Goal: Navigation & Orientation: Find specific page/section

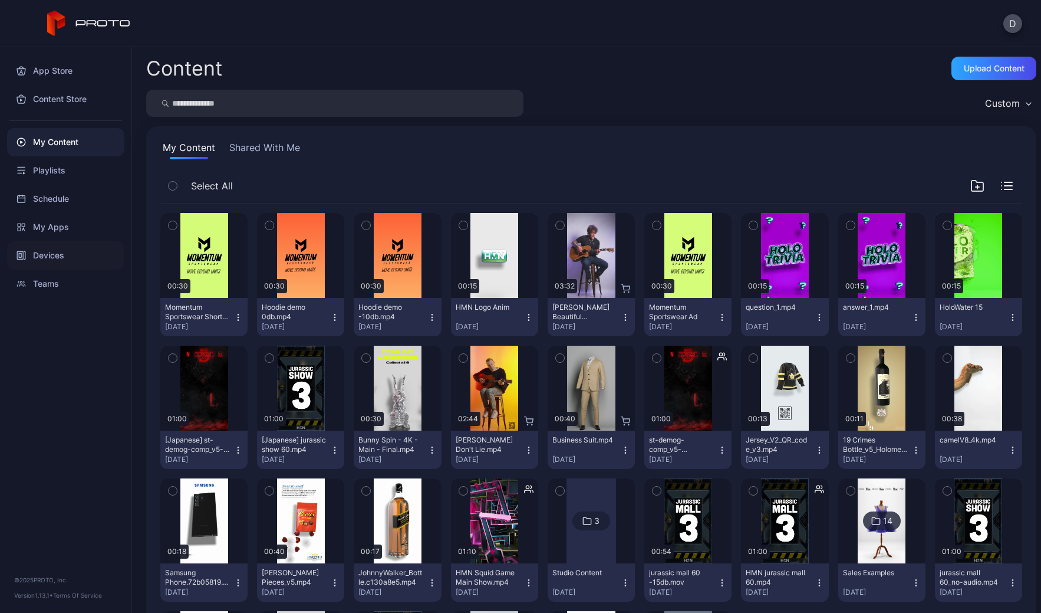
click at [49, 259] on div "Devices" at bounding box center [65, 255] width 117 height 28
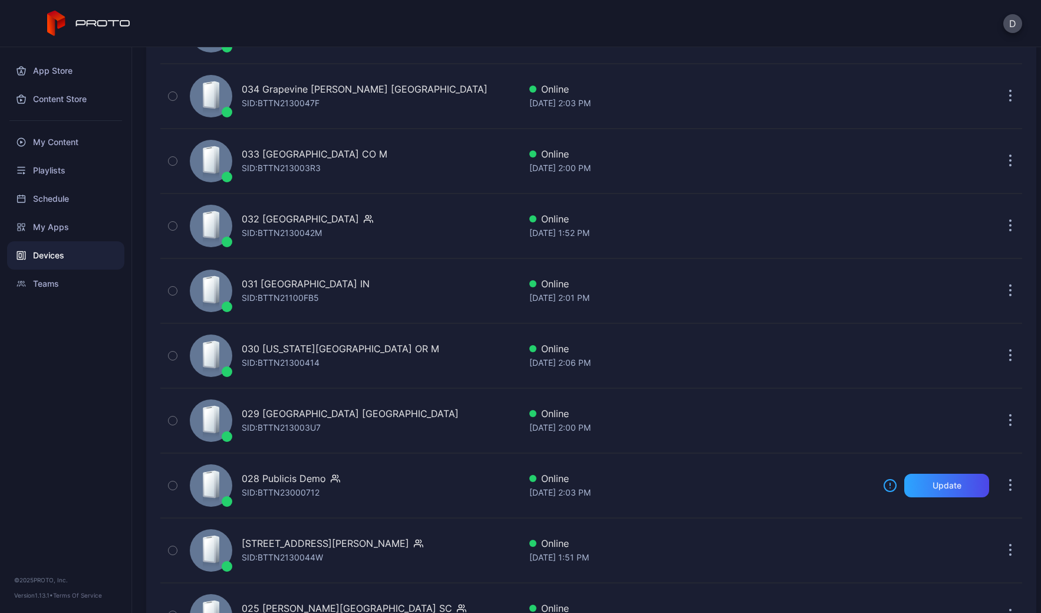
scroll to position [1038, 0]
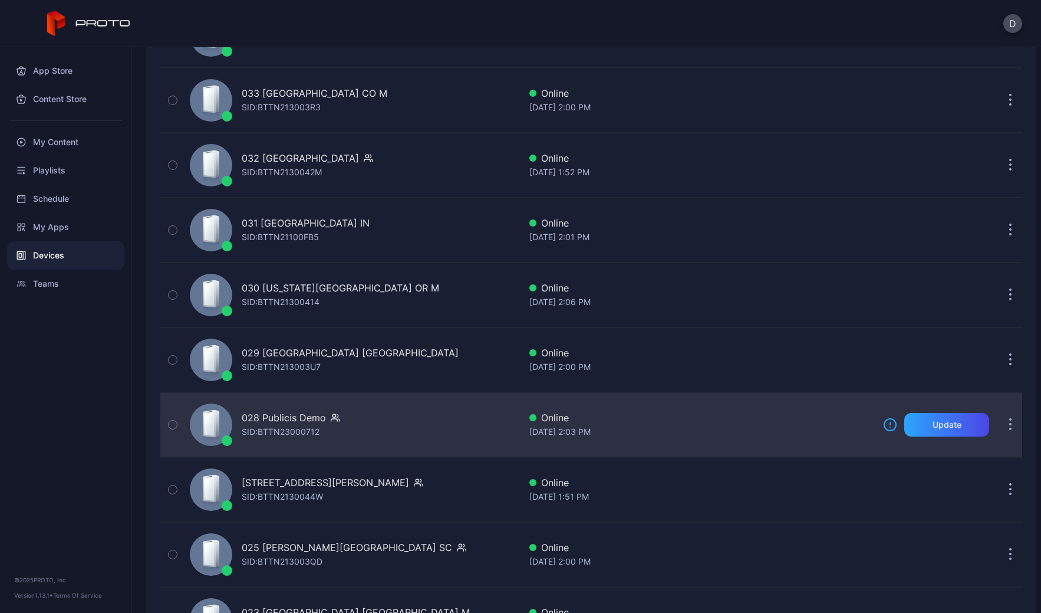
click at [419, 435] on div "028 Publicis Demo SID: BTTN23000712" at bounding box center [352, 424] width 335 height 59
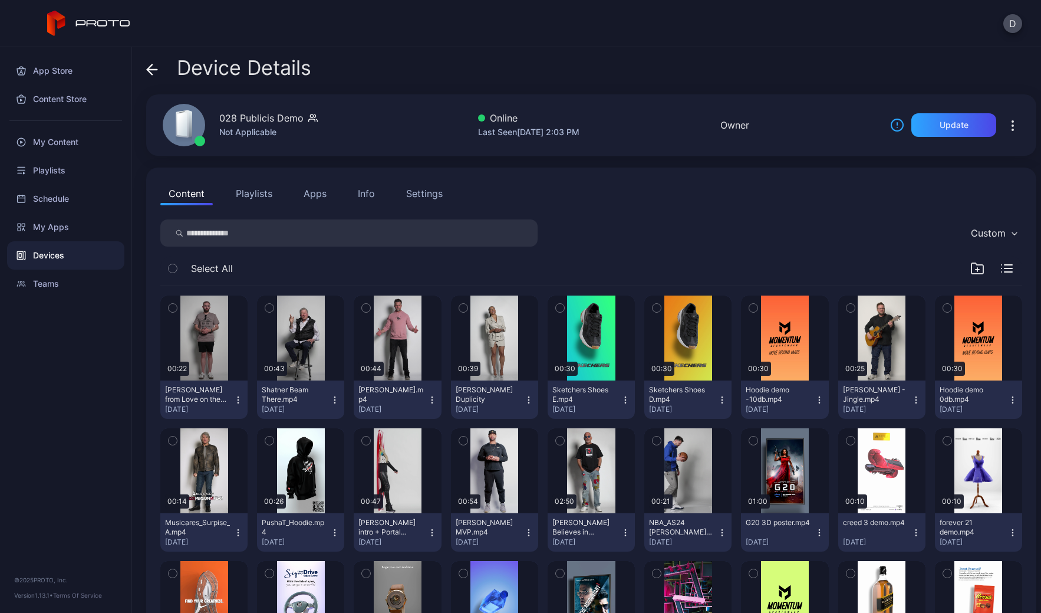
click at [1006, 126] on icon "button" at bounding box center [1013, 125] width 14 height 14
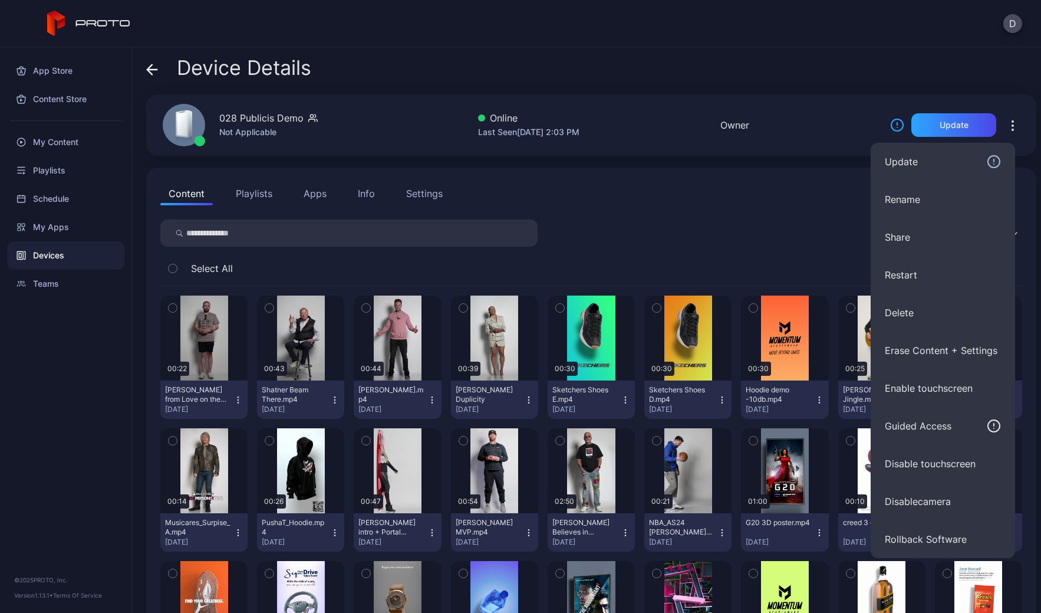
click at [1006, 126] on icon "button" at bounding box center [1013, 125] width 14 height 14
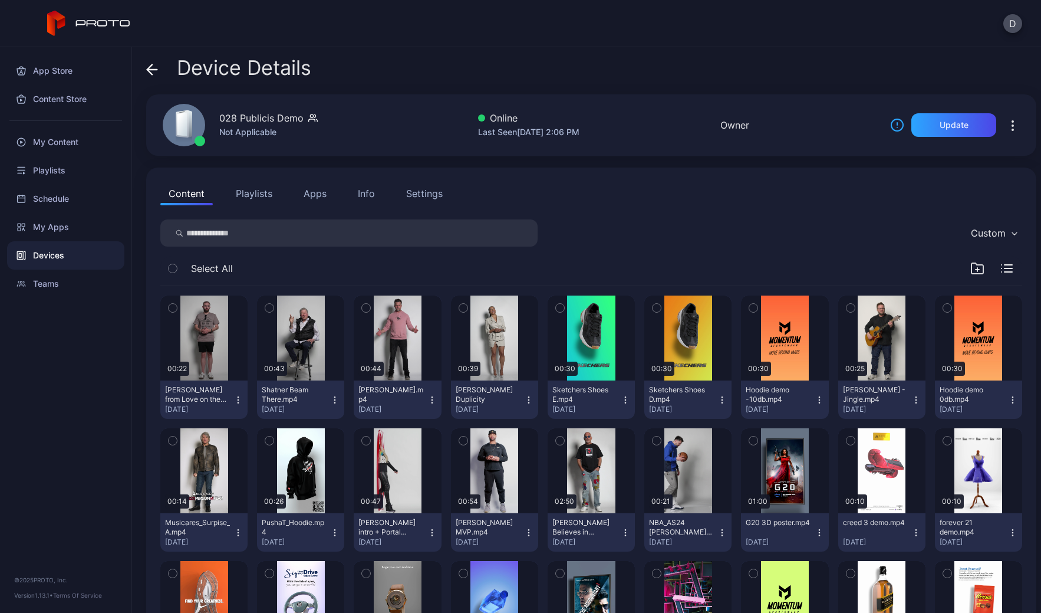
click at [432, 193] on div "Settings" at bounding box center [424, 193] width 37 height 14
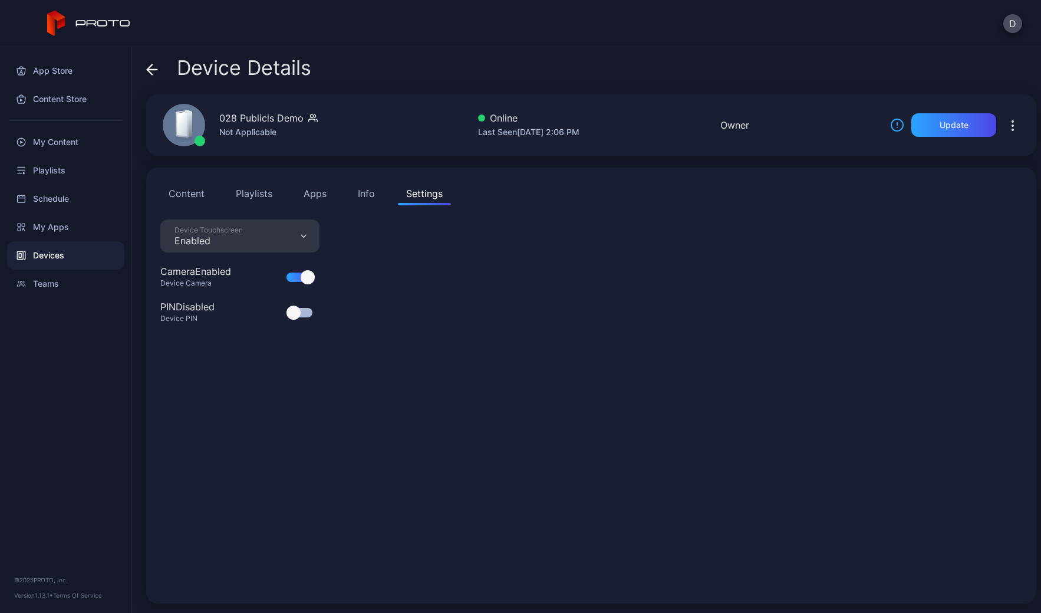
click at [367, 192] on div "Info" at bounding box center [366, 193] width 17 height 14
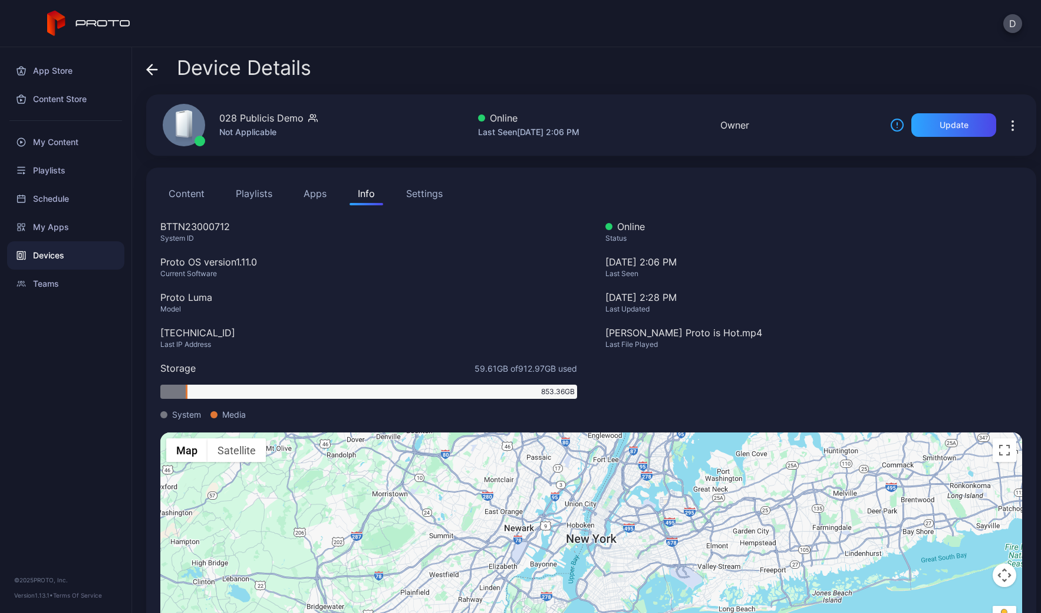
click at [311, 194] on button "Apps" at bounding box center [314, 194] width 39 height 24
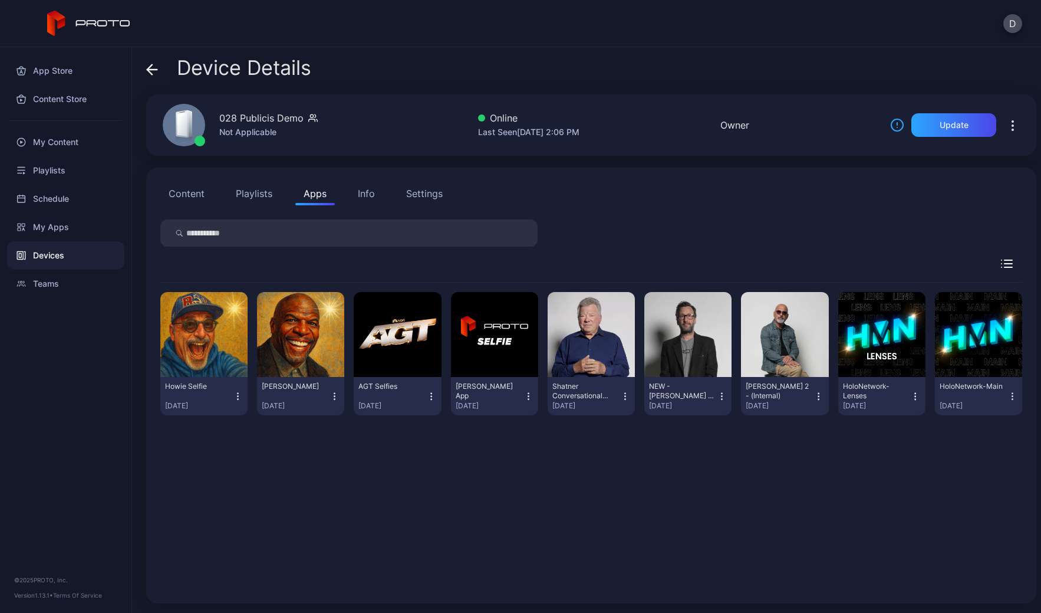
click at [254, 195] on button "Playlists" at bounding box center [254, 194] width 53 height 24
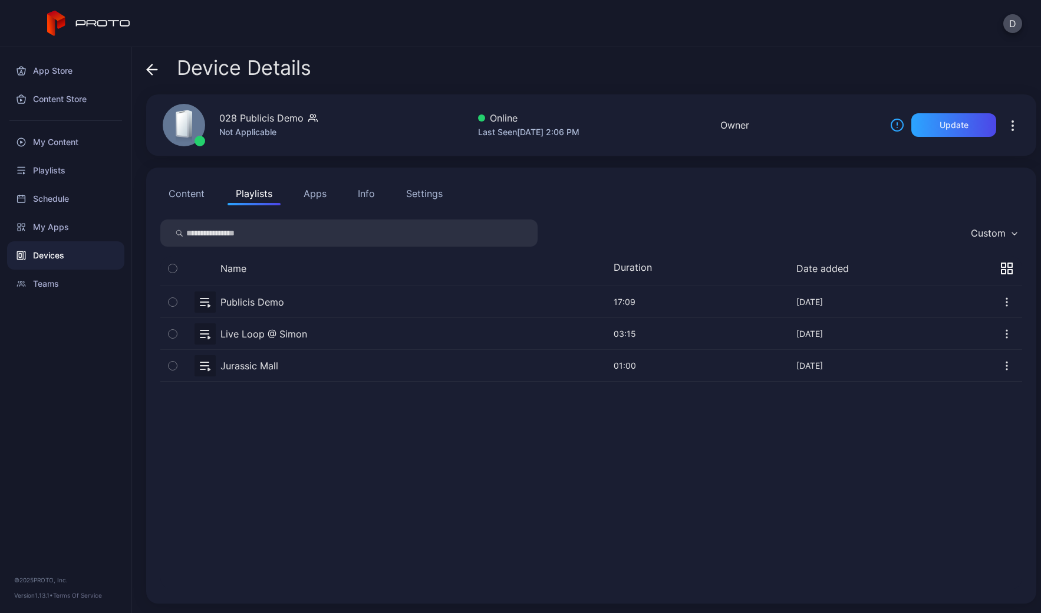
click at [315, 192] on button "Apps" at bounding box center [314, 194] width 39 height 24
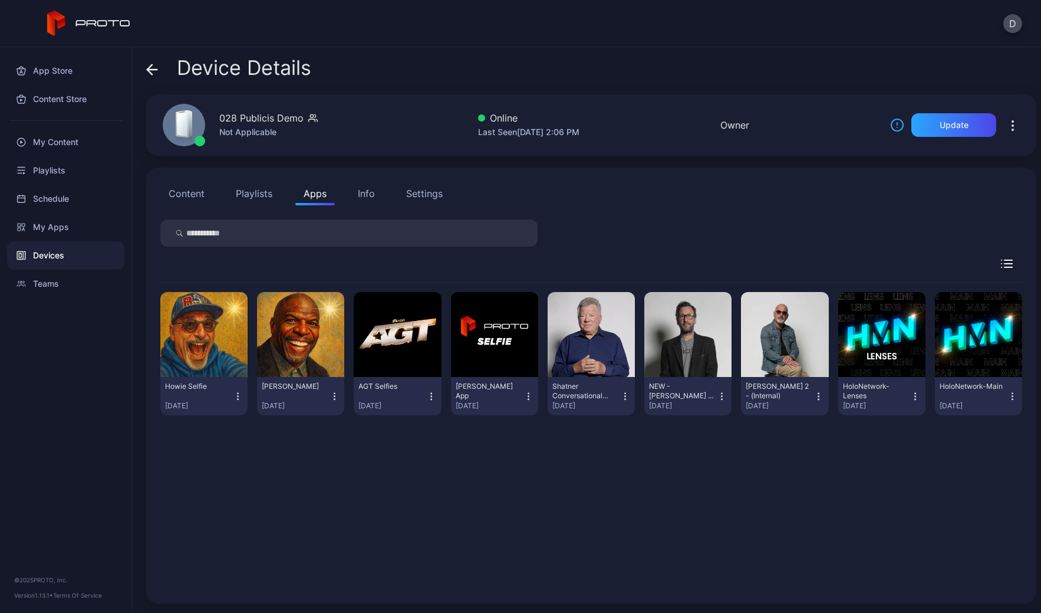
click at [189, 192] on button "Content" at bounding box center [186, 194] width 52 height 24
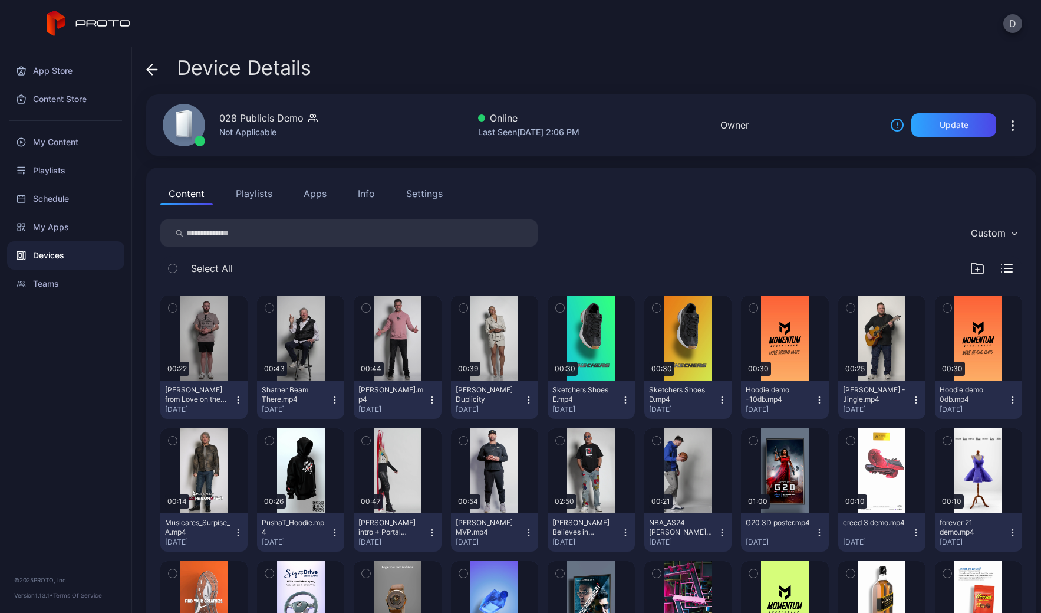
click at [153, 75] on icon at bounding box center [152, 70] width 12 height 12
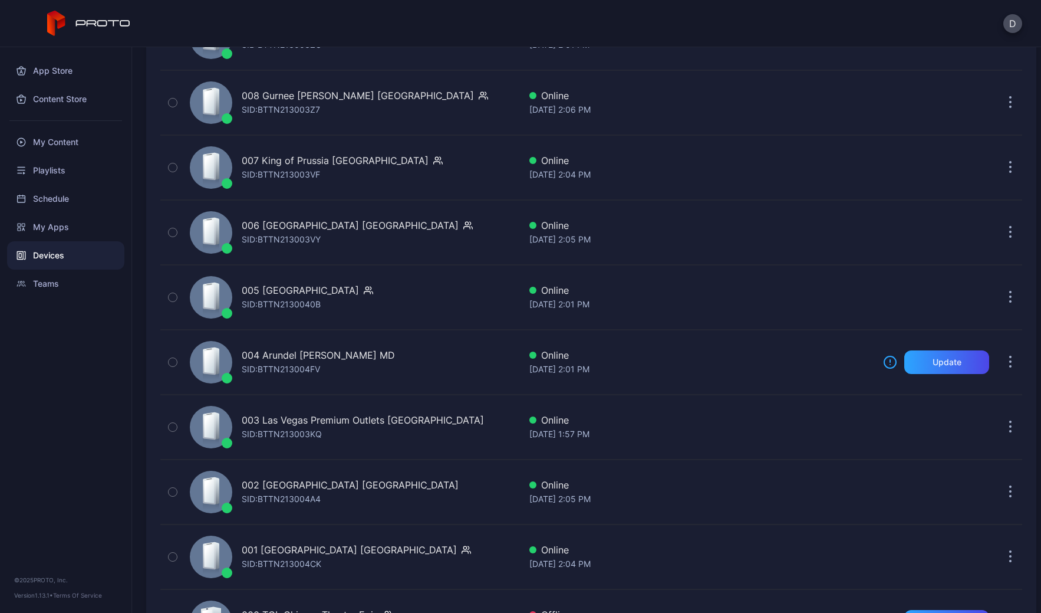
scroll to position [2722, 0]
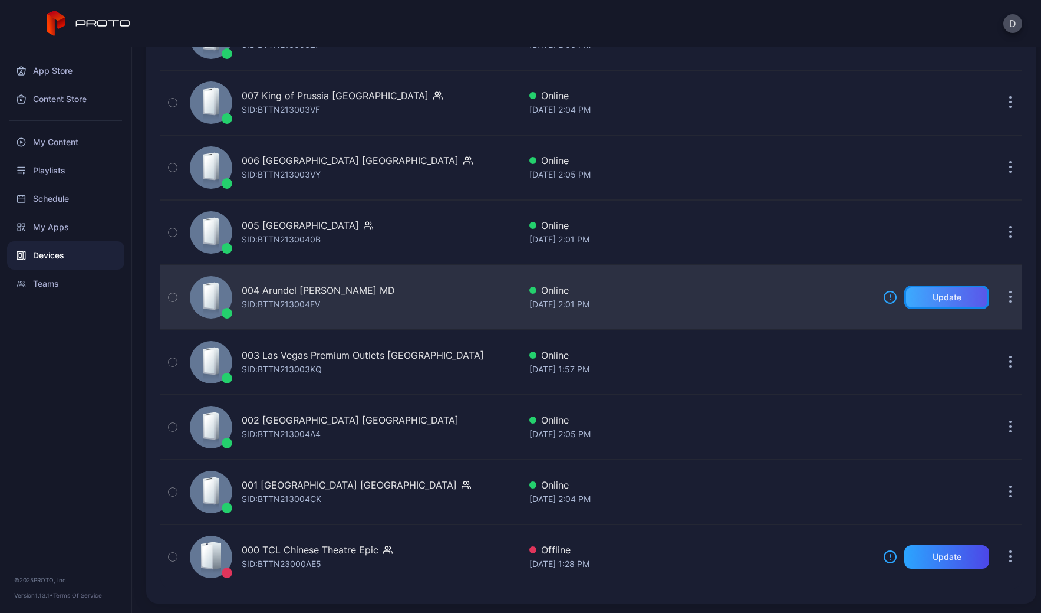
click at [944, 297] on div "Update" at bounding box center [947, 296] width 29 height 9
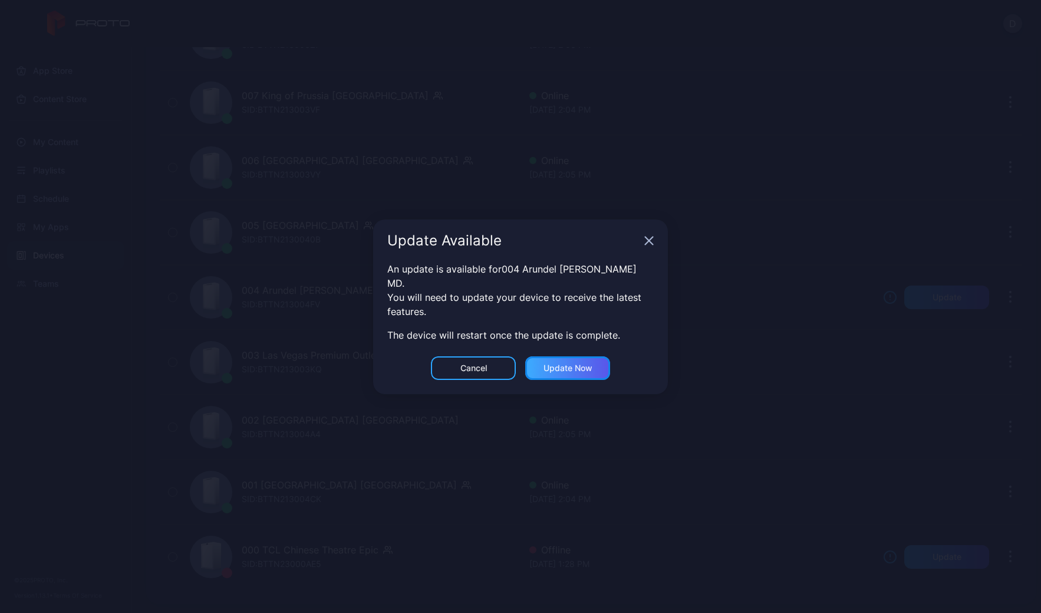
click at [585, 363] on div "Update now" at bounding box center [568, 367] width 49 height 9
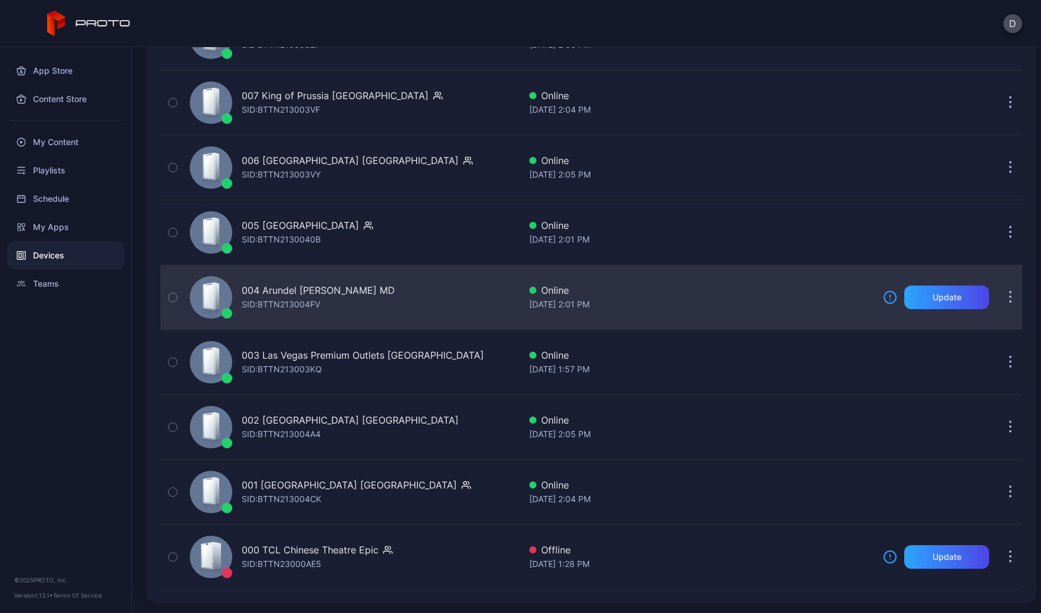
click at [771, 314] on div "004 Arundel Mills MD SID: BTTN213004FV Online Sep 09, 2025 at 2:01 PM Update" at bounding box center [591, 297] width 862 height 59
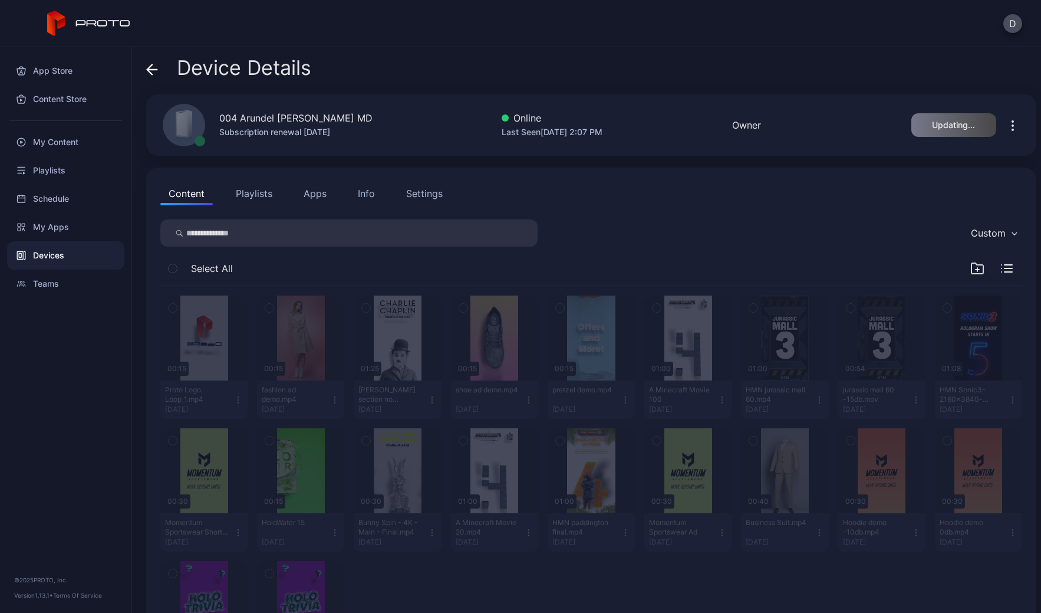
click at [410, 192] on div "Settings" at bounding box center [424, 193] width 37 height 14
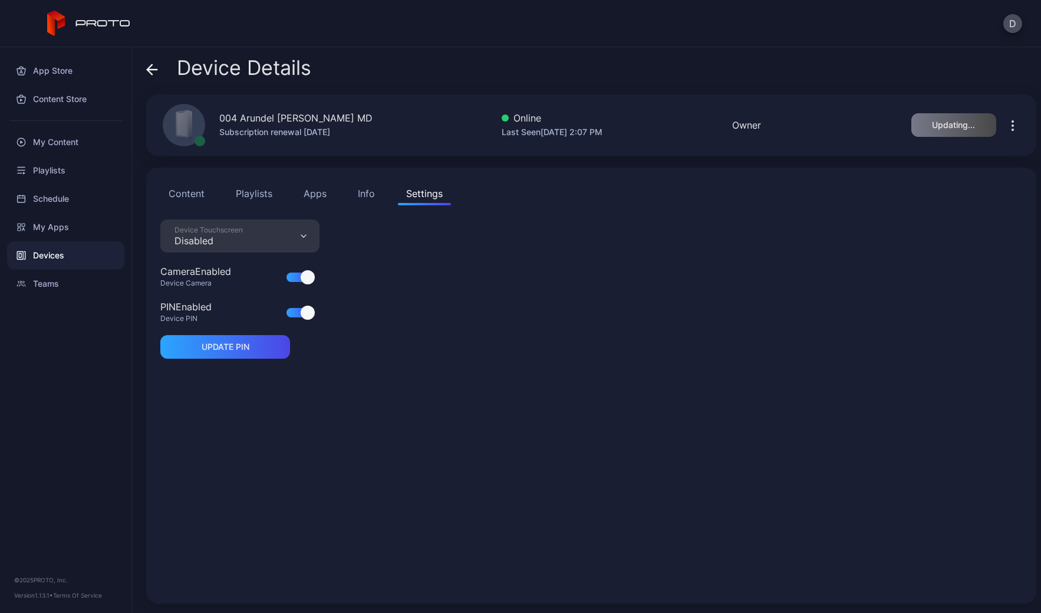
click at [191, 192] on button "Content" at bounding box center [186, 194] width 52 height 24
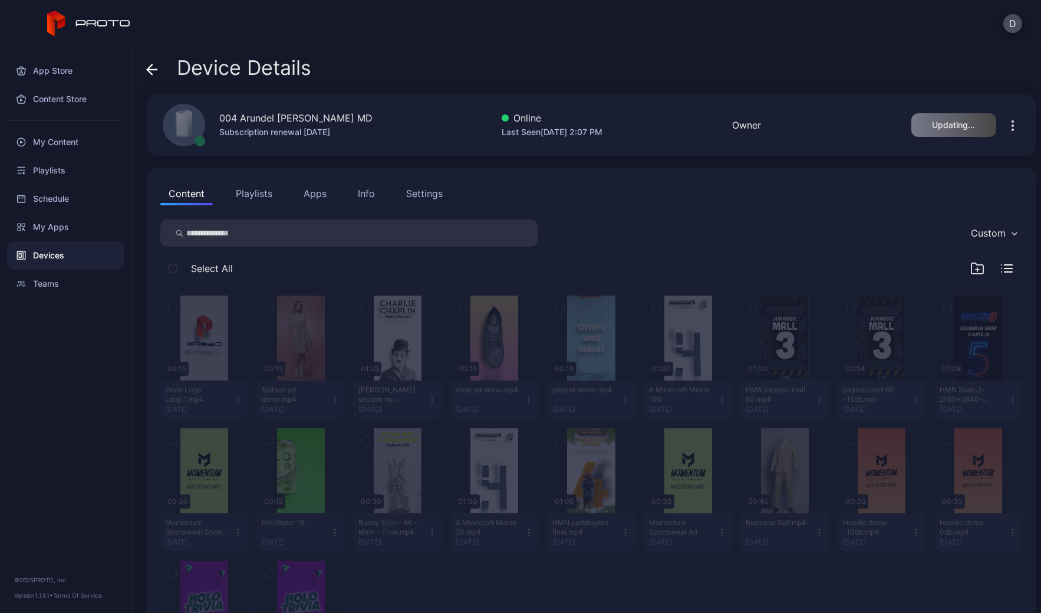
click at [155, 67] on icon at bounding box center [152, 70] width 12 height 12
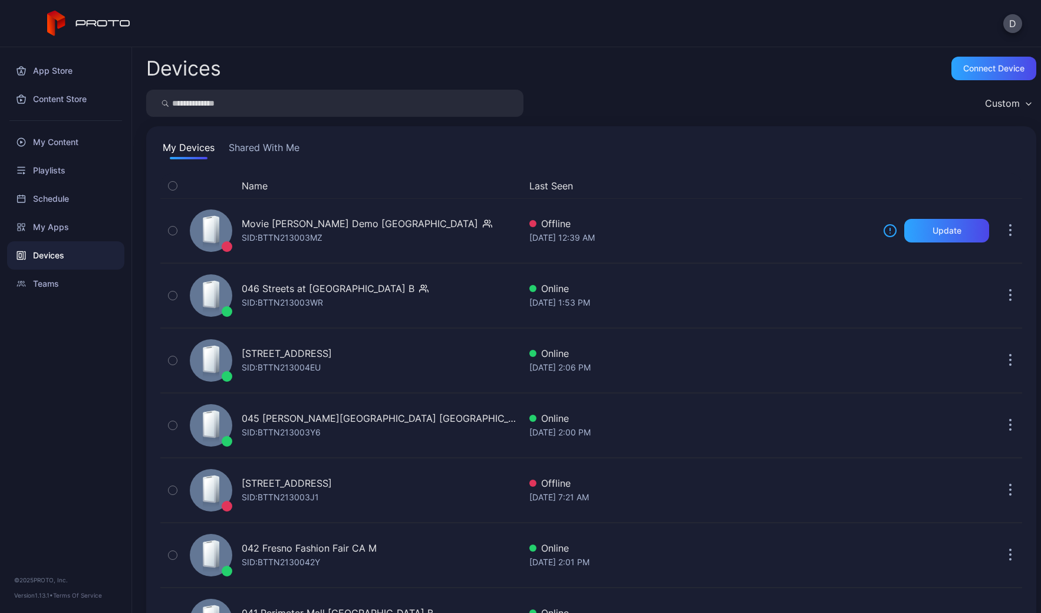
scroll to position [2722, 0]
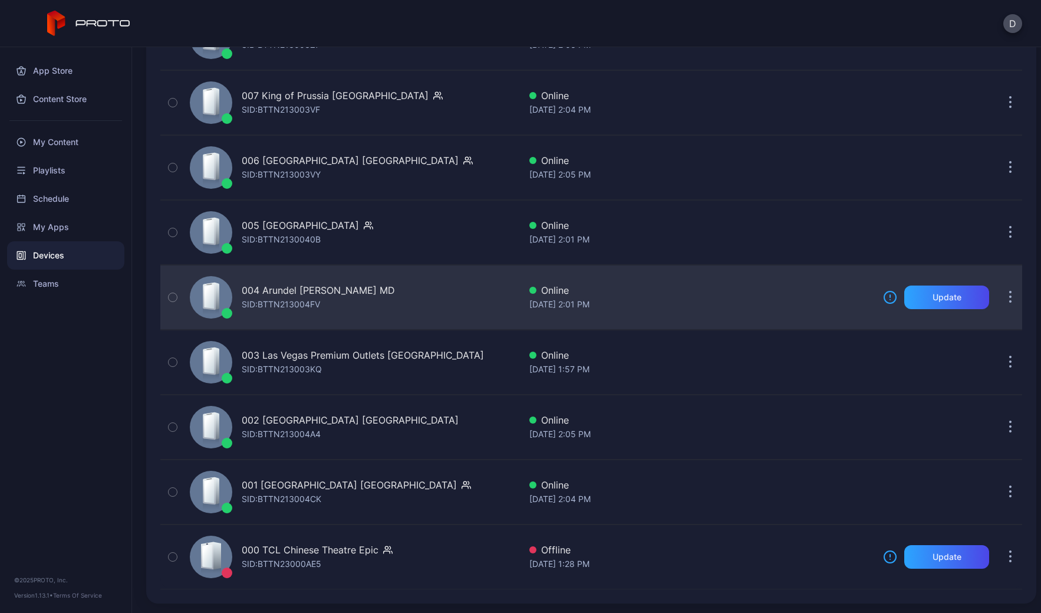
click at [773, 301] on div "Sep 09, 2025 at 2:01 PM" at bounding box center [701, 304] width 344 height 14
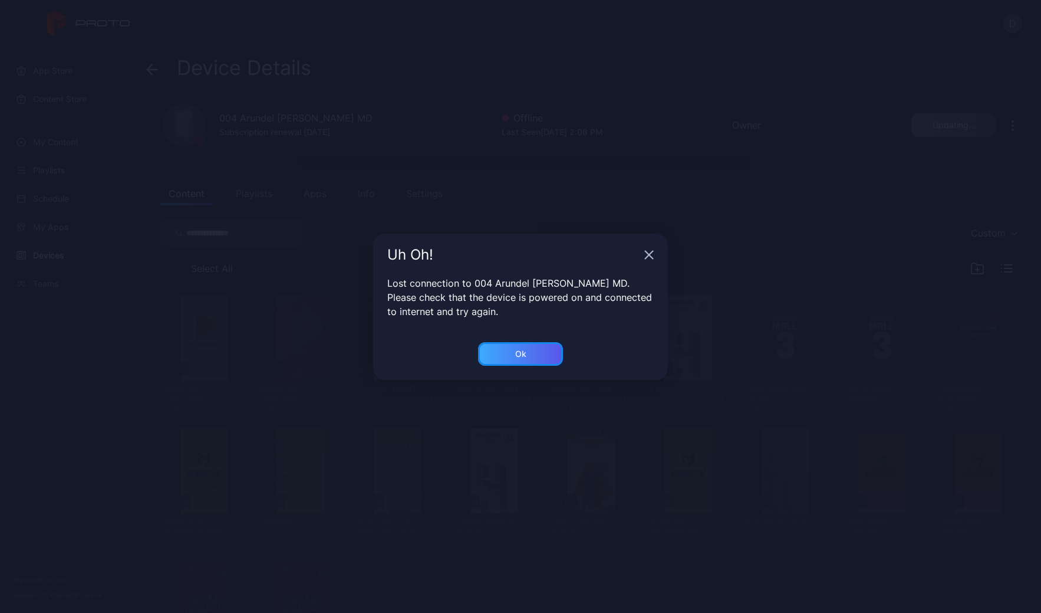
click at [532, 354] on div "Ok" at bounding box center [520, 354] width 85 height 24
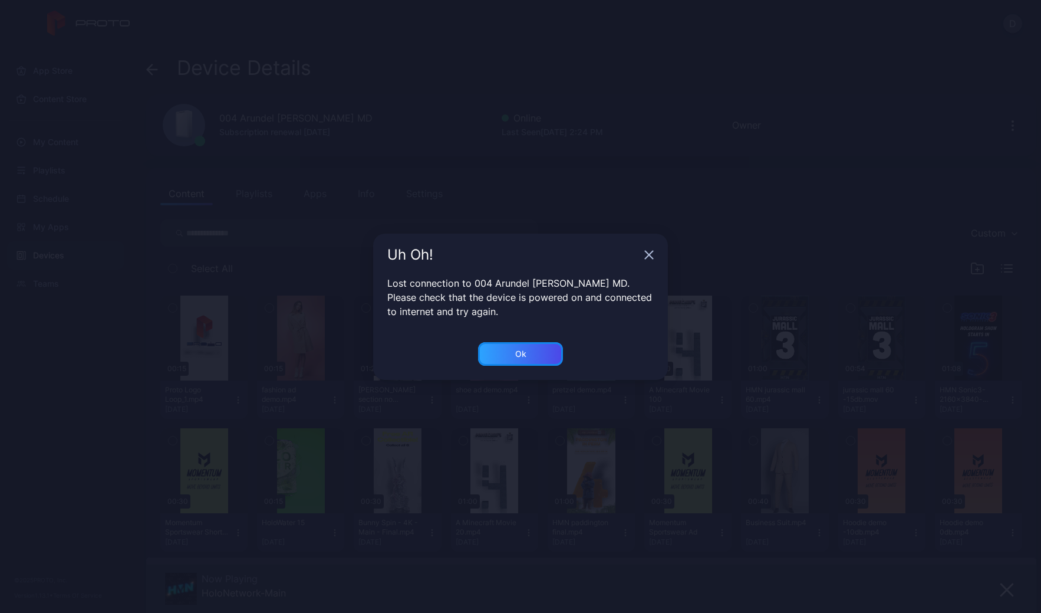
click at [516, 352] on div "Ok" at bounding box center [520, 353] width 11 height 9
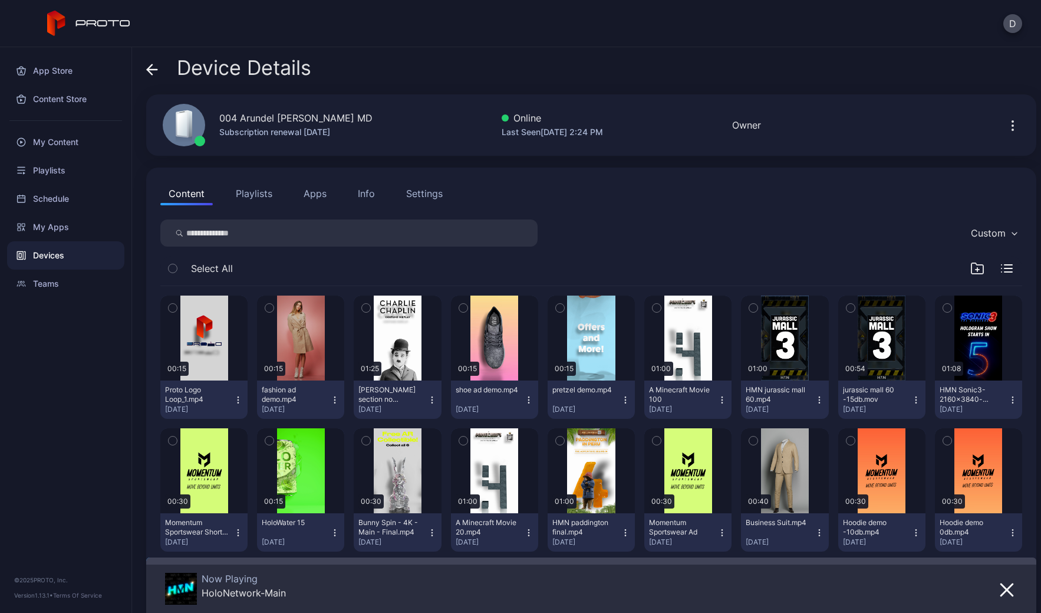
click at [420, 190] on div "Settings" at bounding box center [424, 193] width 37 height 14
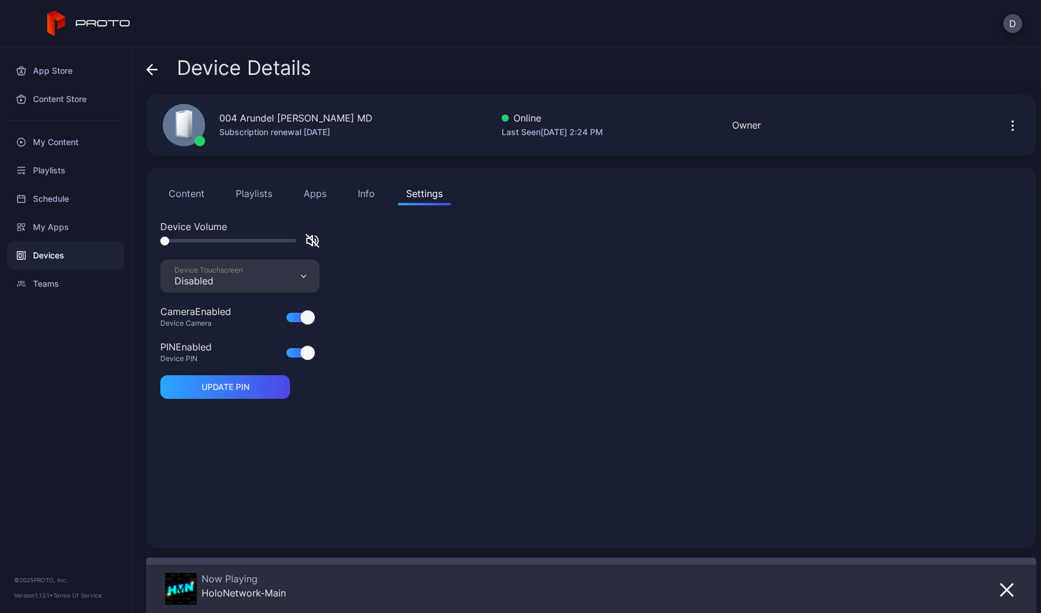
click at [367, 190] on div "Info" at bounding box center [366, 193] width 17 height 14
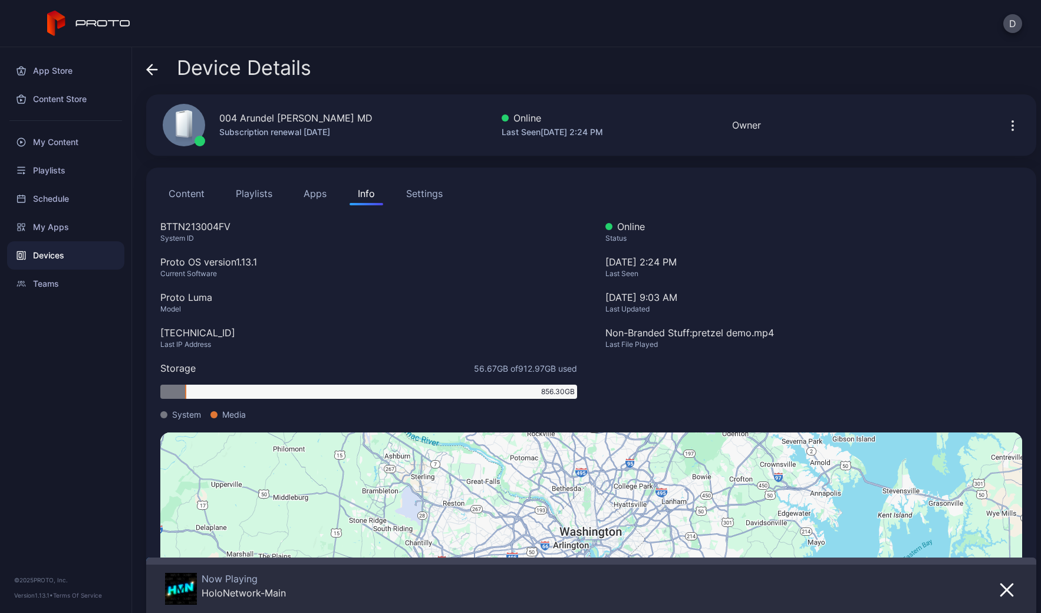
click at [413, 192] on div "Settings" at bounding box center [424, 193] width 37 height 14
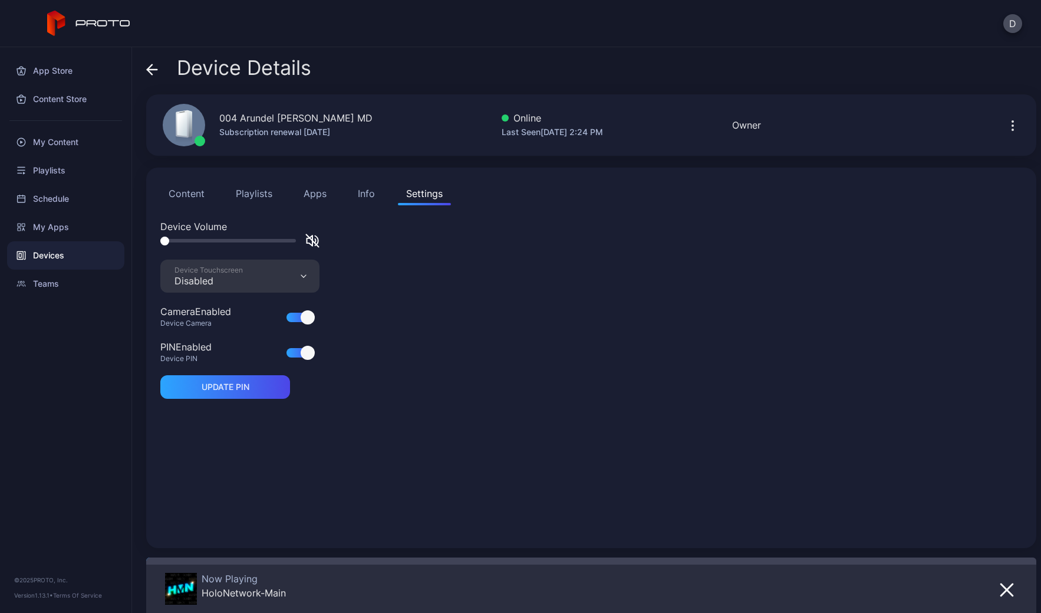
click at [311, 241] on icon "button" at bounding box center [312, 240] width 14 height 14
click at [156, 66] on icon at bounding box center [152, 70] width 12 height 12
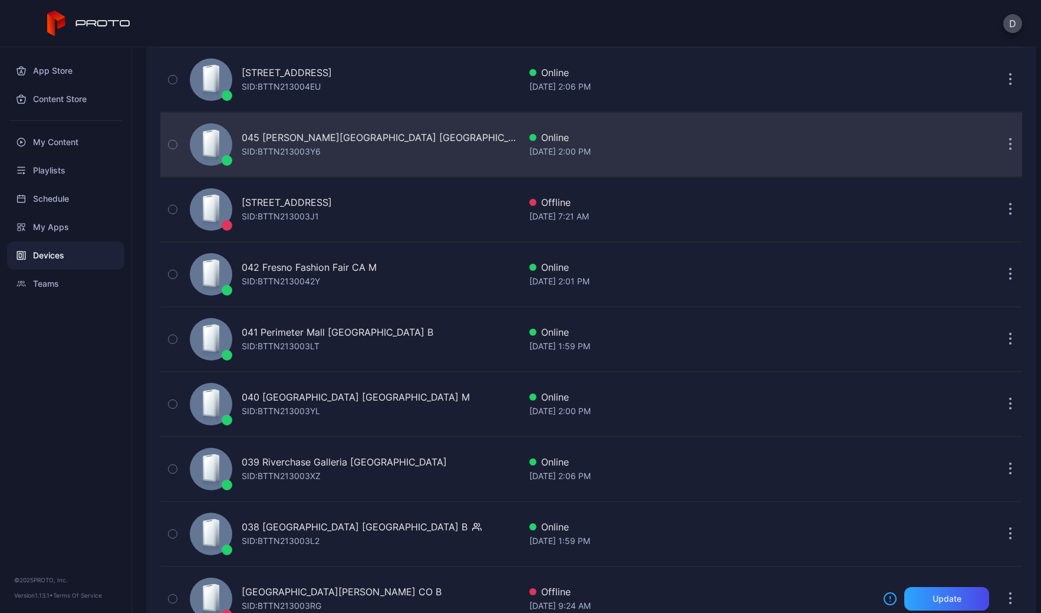
scroll to position [265, 0]
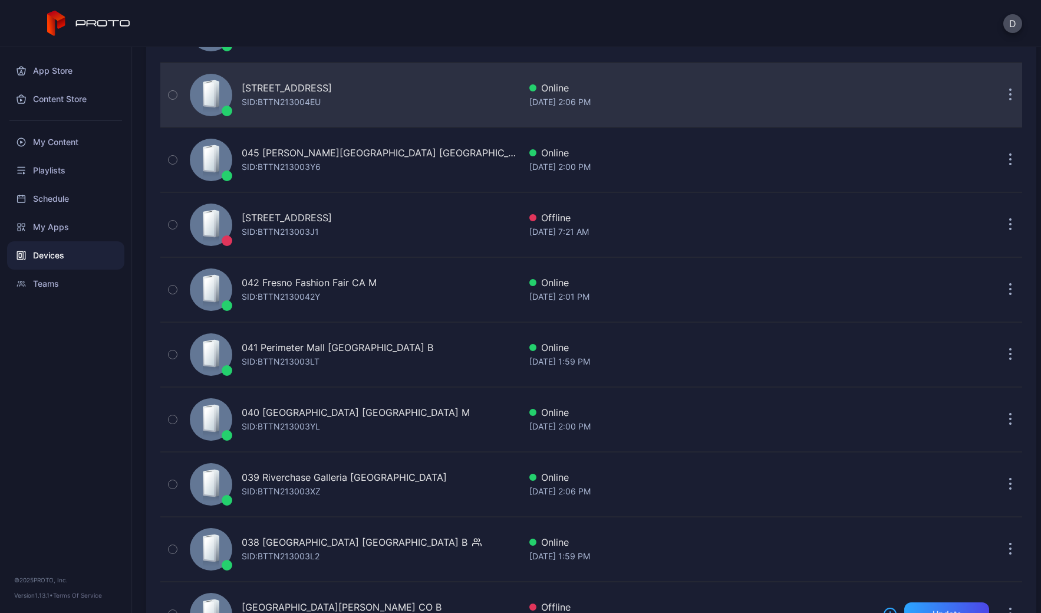
click at [417, 114] on div "043 North Star Mall TX B SID: BTTN213004EU" at bounding box center [352, 94] width 335 height 59
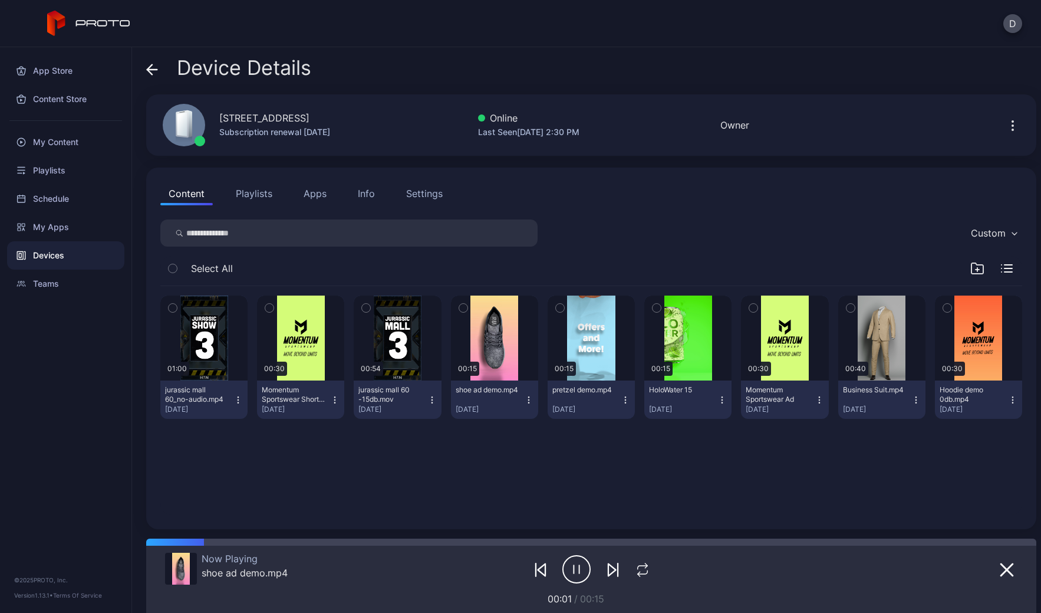
click at [151, 67] on icon at bounding box center [152, 70] width 12 height 12
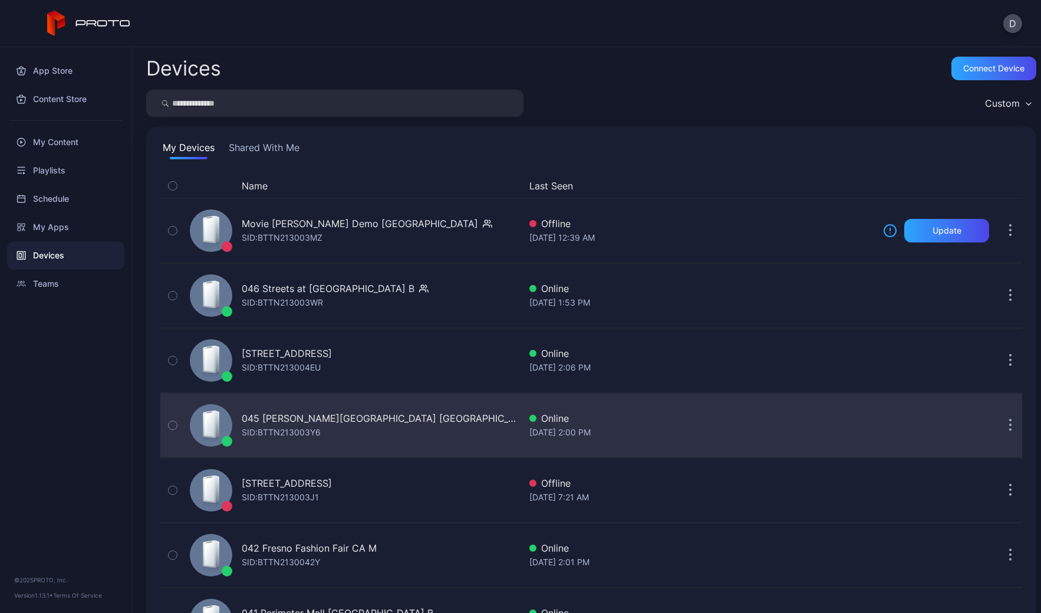
scroll to position [265, 0]
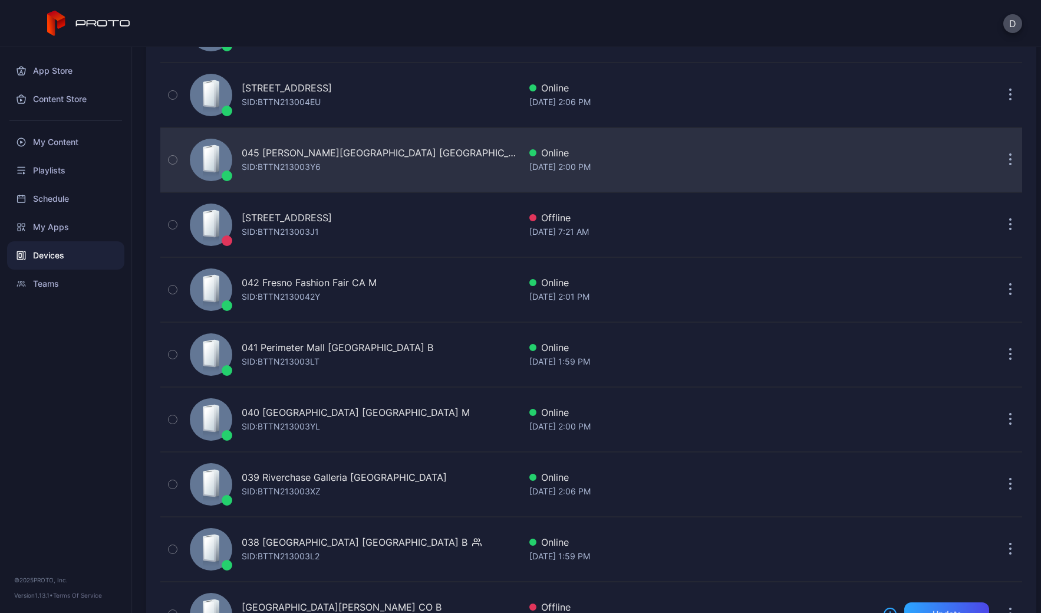
click at [409, 158] on div "045 Copley Place MA SID: BTTN213003Y6" at bounding box center [352, 159] width 335 height 59
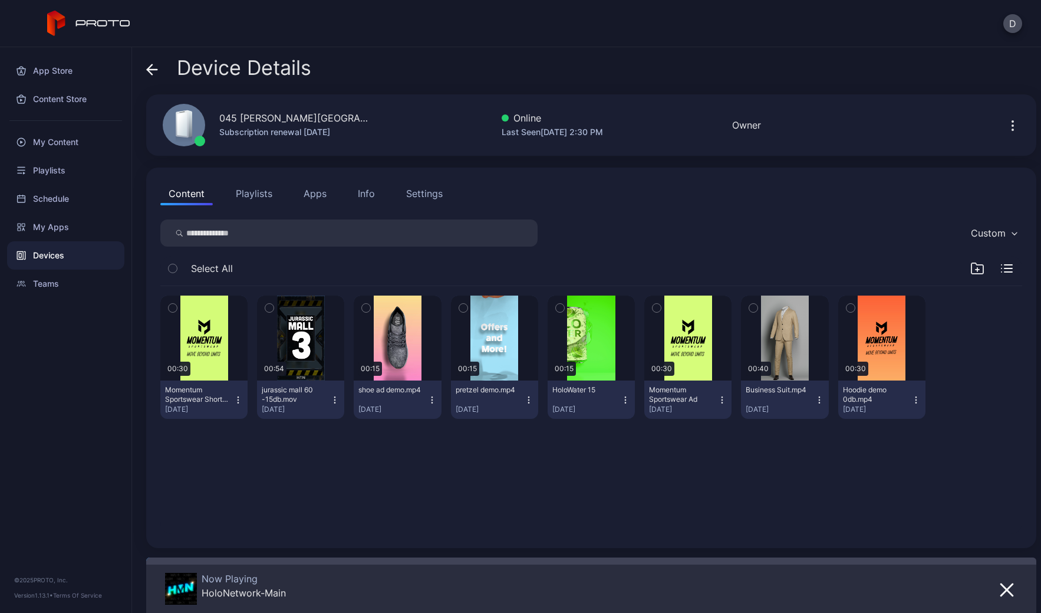
click at [153, 67] on icon at bounding box center [152, 70] width 12 height 12
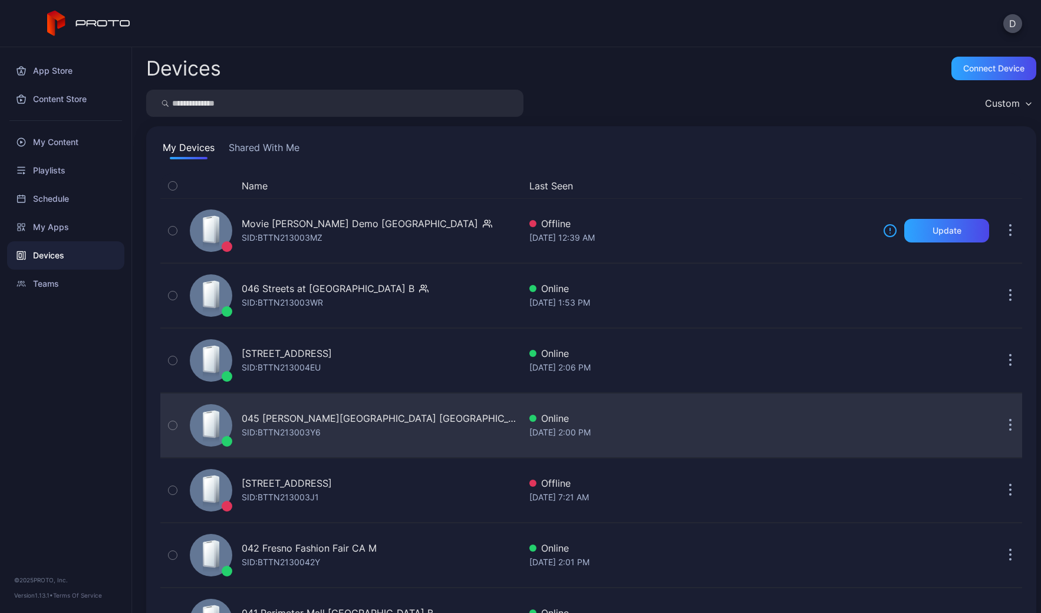
scroll to position [265, 0]
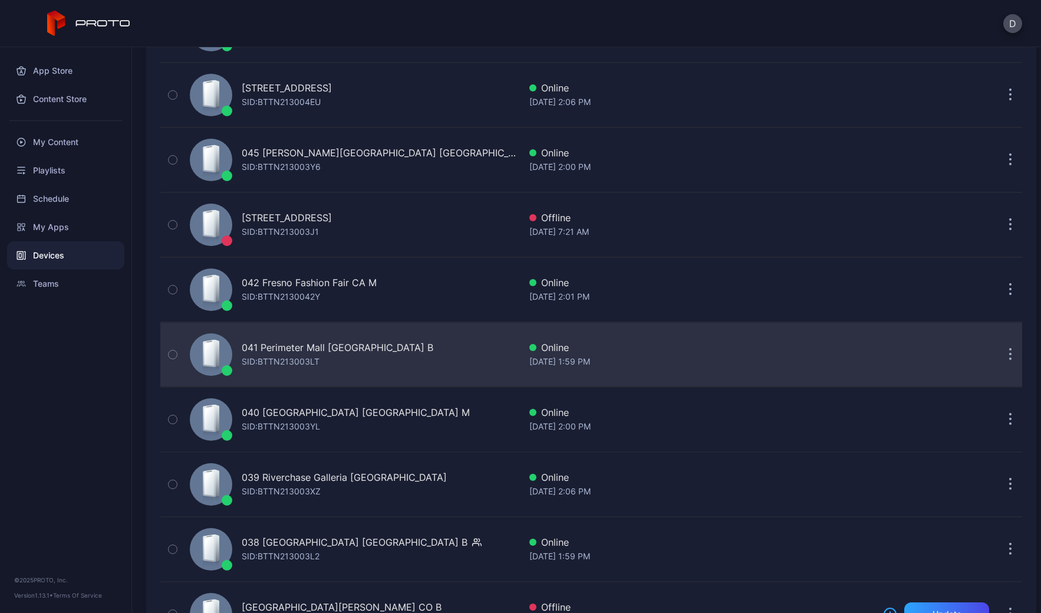
click at [392, 350] on div "041 Perimeter Mall GA B SID: BTTN213003LT" at bounding box center [352, 354] width 335 height 59
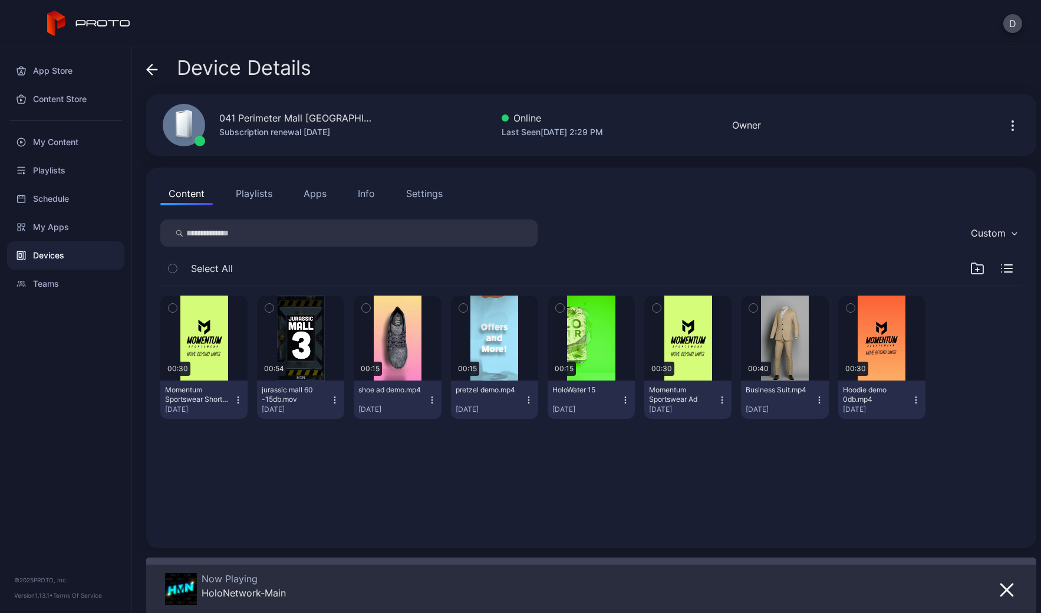
click at [425, 189] on div "Settings" at bounding box center [424, 193] width 37 height 14
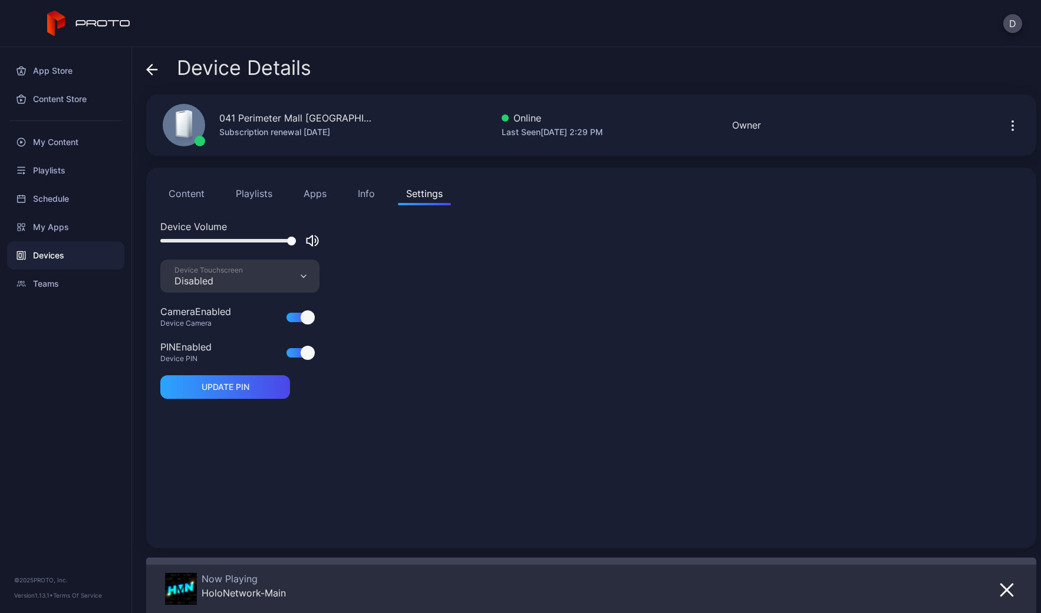
click at [312, 239] on icon "button" at bounding box center [310, 240] width 6 height 11
click at [245, 193] on button "Playlists" at bounding box center [254, 194] width 53 height 24
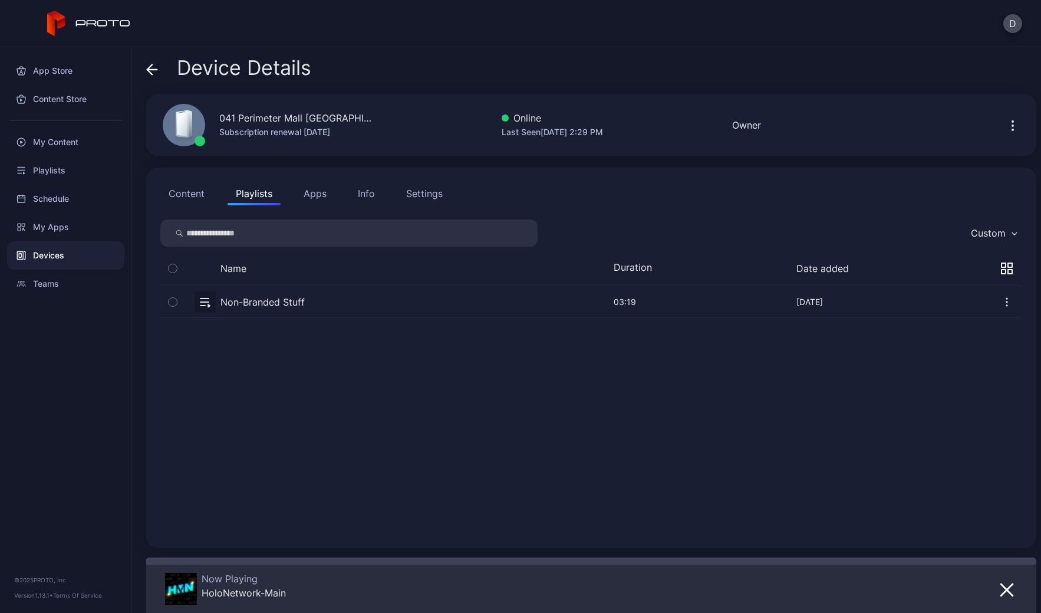
click at [191, 190] on button "Content" at bounding box center [186, 194] width 52 height 24
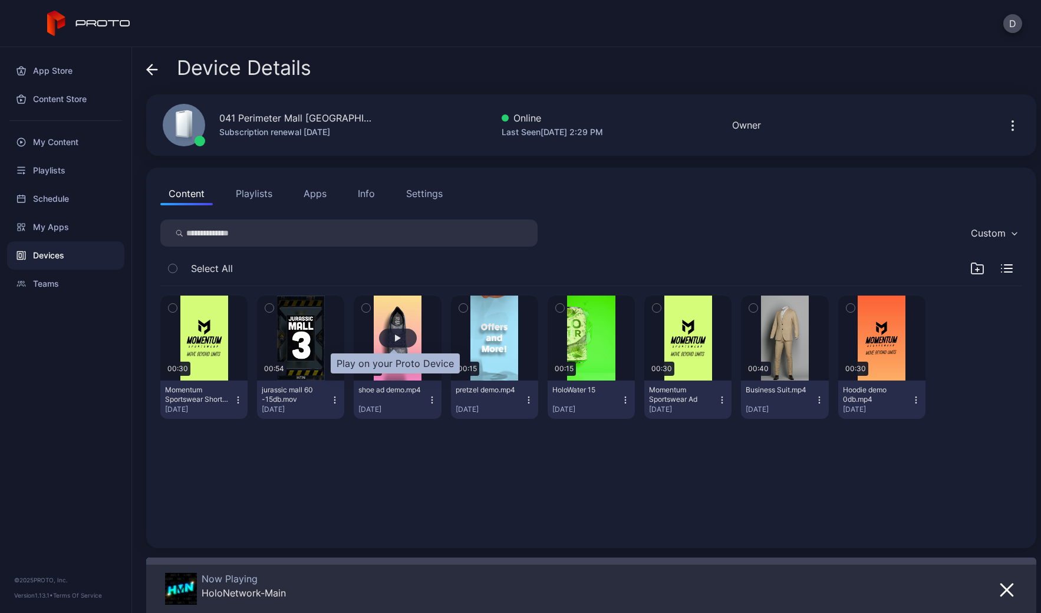
click at [395, 335] on div "button" at bounding box center [398, 337] width 6 height 7
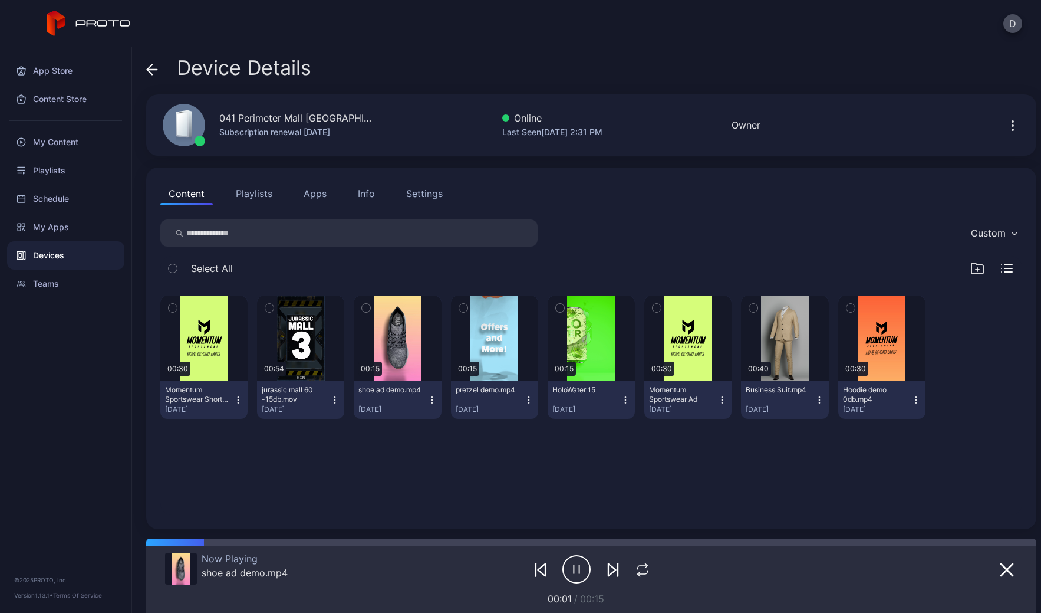
click at [151, 70] on icon at bounding box center [152, 70] width 12 height 12
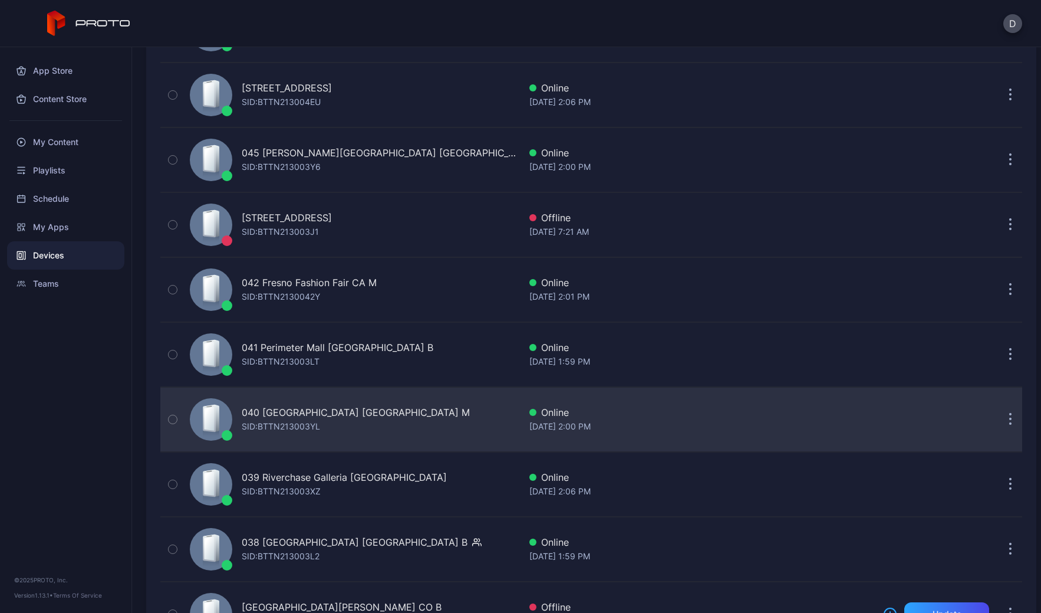
scroll to position [280, 0]
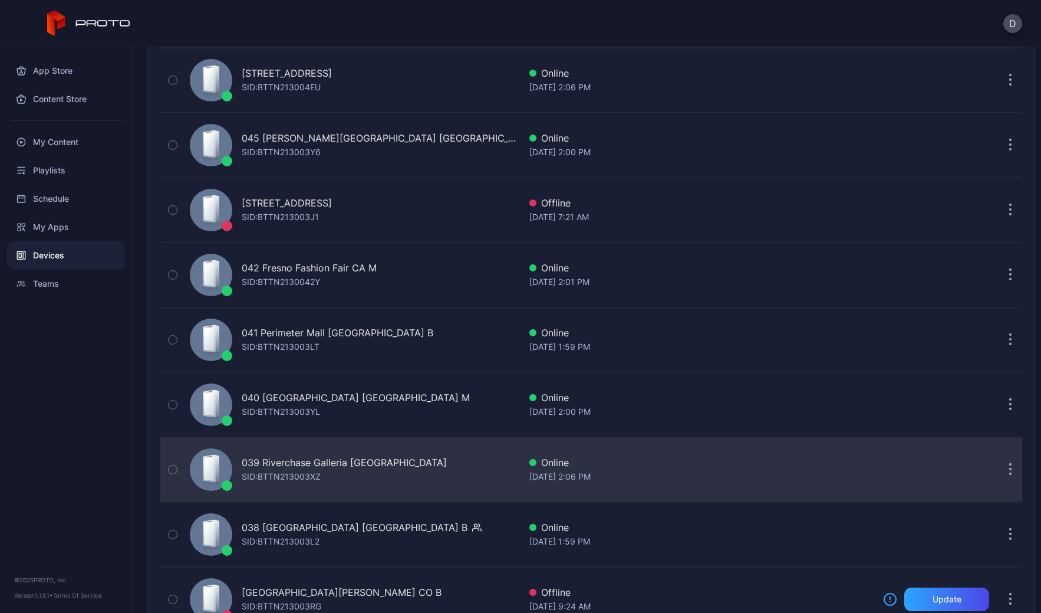
click at [396, 466] on div "039 Riverchase Galleria AL B SID: BTTN213003XZ" at bounding box center [352, 469] width 335 height 59
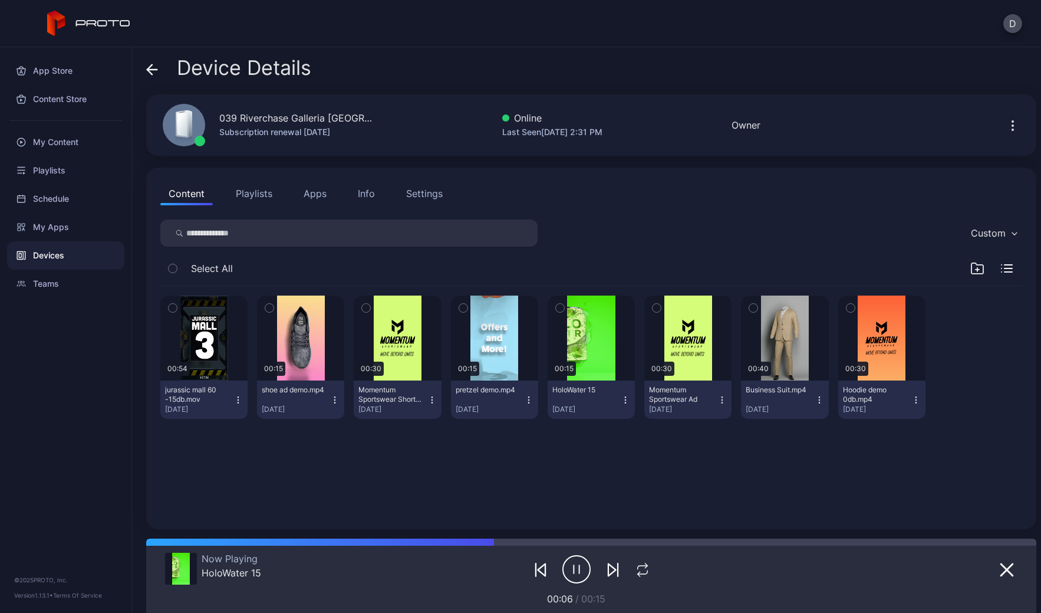
click at [154, 71] on icon at bounding box center [152, 70] width 12 height 12
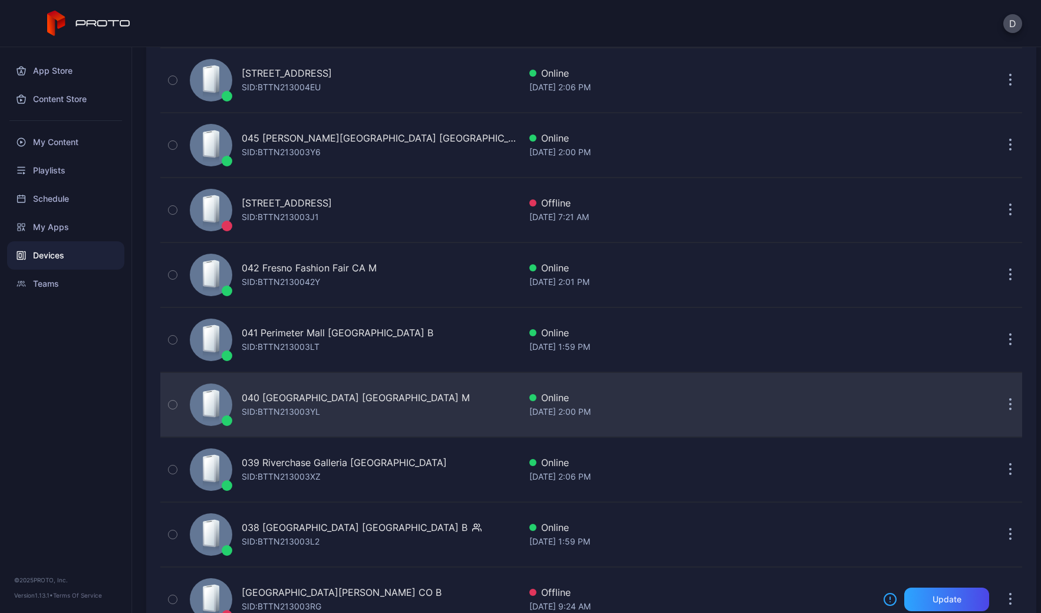
scroll to position [288, 0]
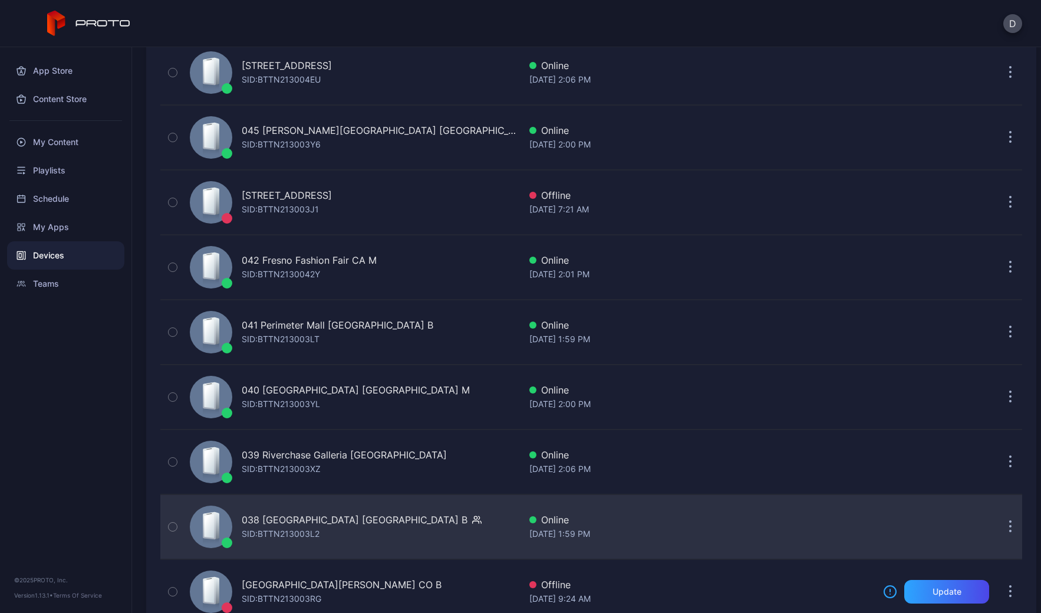
click at [406, 527] on div "038 Mayfair Mall WI B SID: BTTN213003L2" at bounding box center [352, 526] width 335 height 59
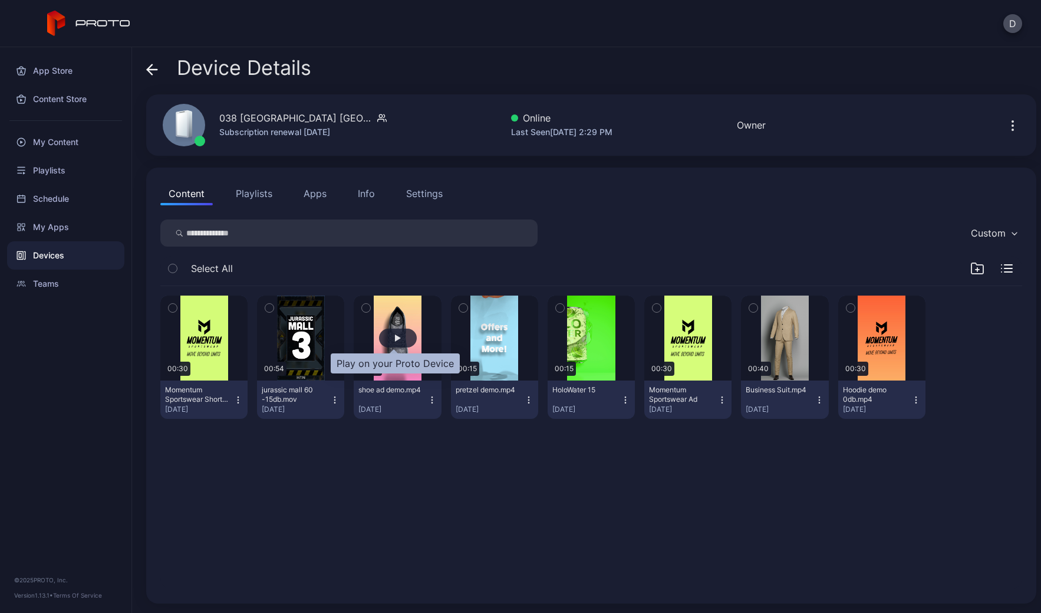
click at [395, 338] on div "button" at bounding box center [398, 337] width 6 height 7
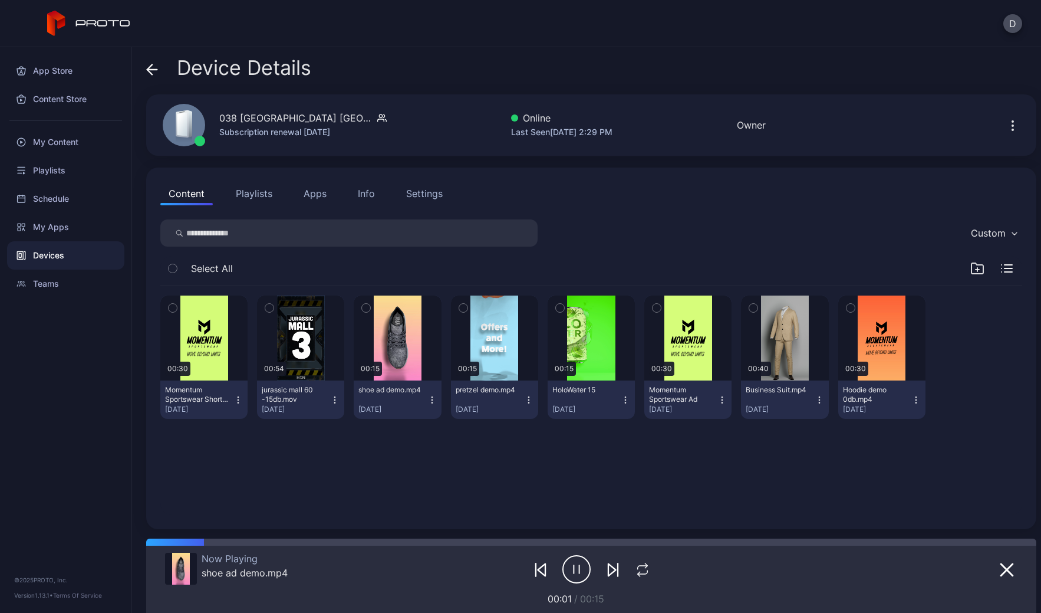
click at [154, 68] on icon at bounding box center [152, 70] width 12 height 12
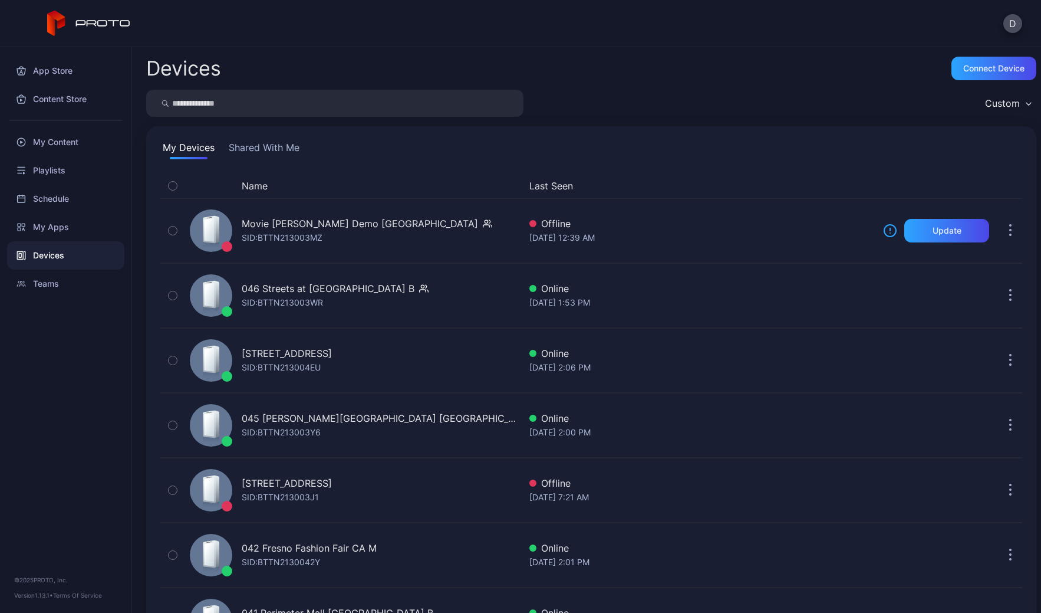
scroll to position [288, 0]
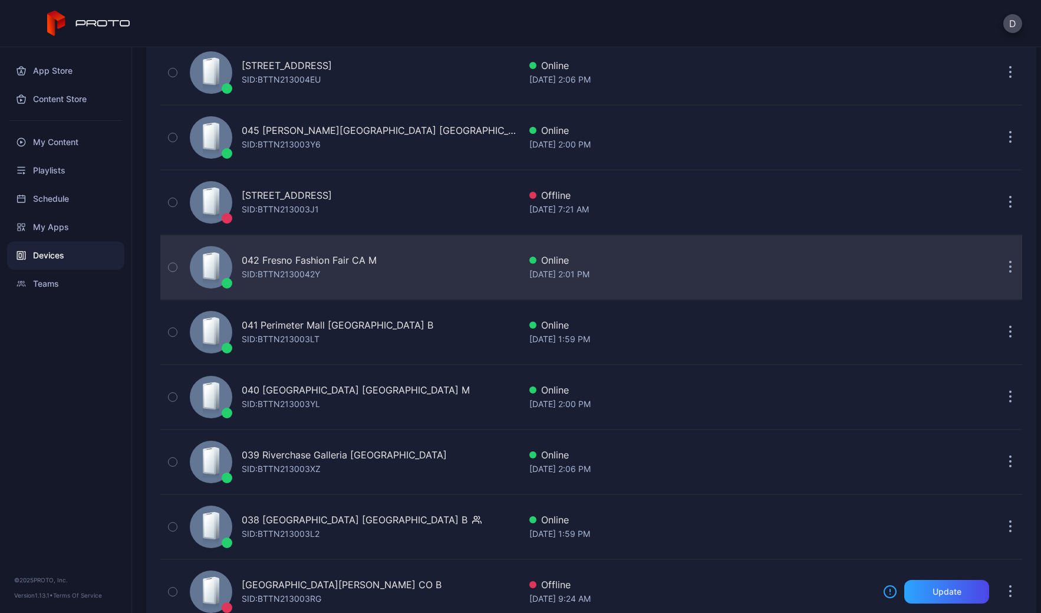
click at [411, 284] on div "042 Fresno Fashion Fair CA M SID: BTTN2130042Y" at bounding box center [352, 267] width 335 height 59
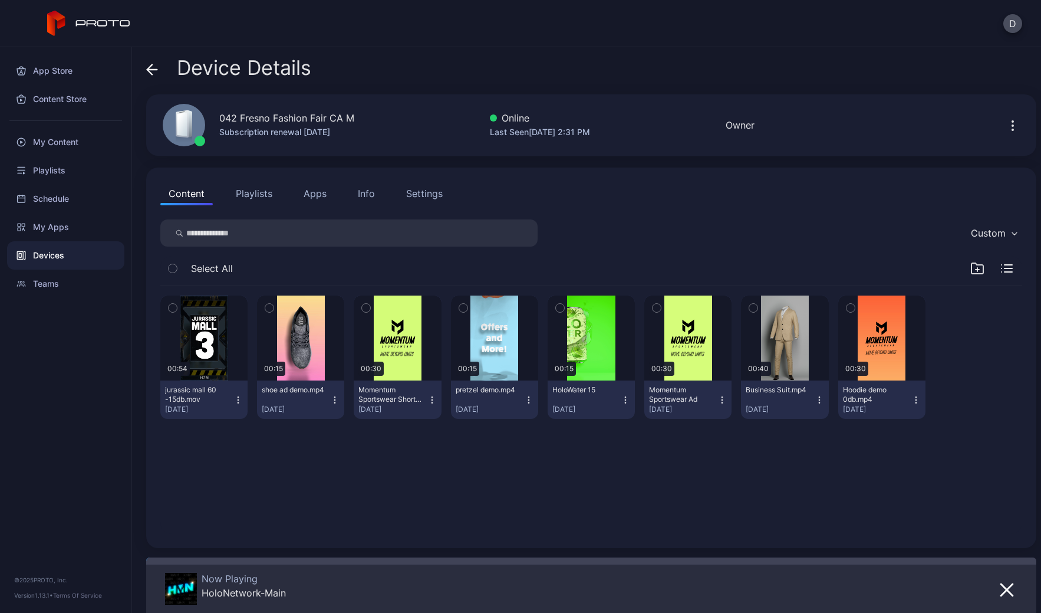
click at [150, 70] on icon at bounding box center [152, 70] width 10 height 0
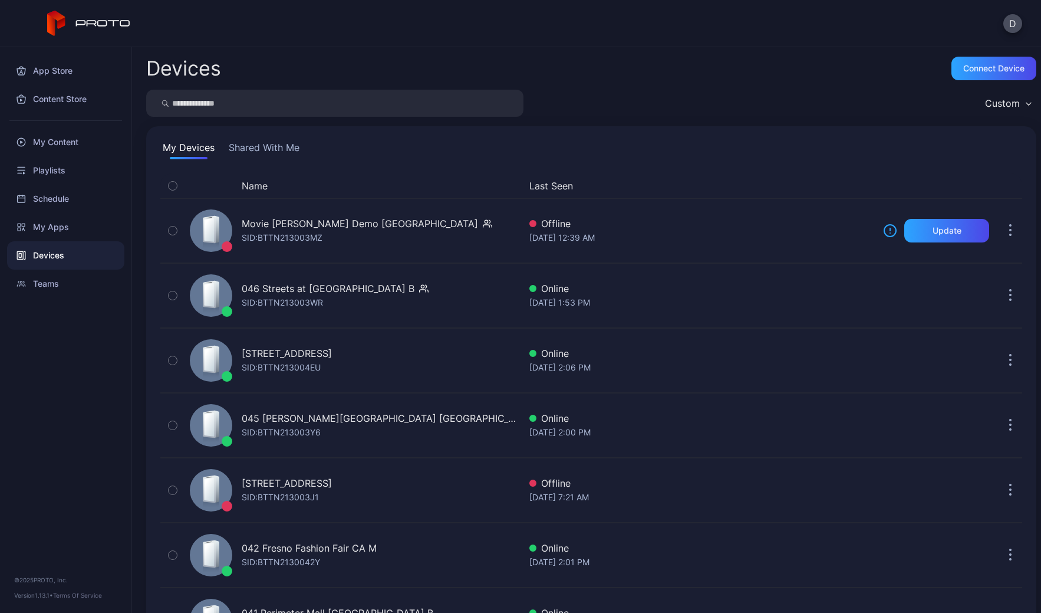
scroll to position [288, 0]
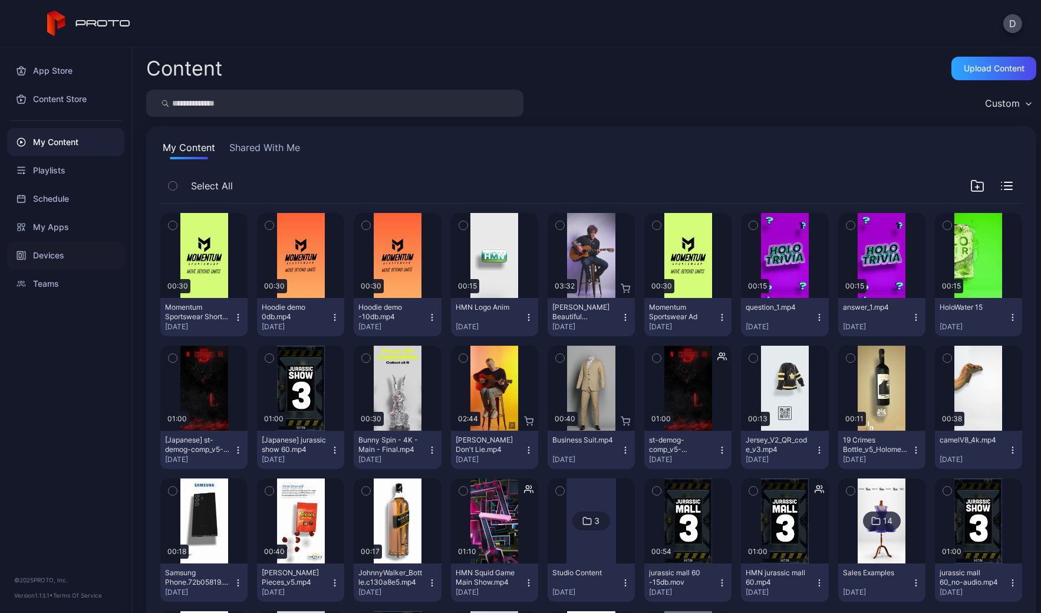
click at [52, 253] on div "Devices" at bounding box center [65, 255] width 117 height 28
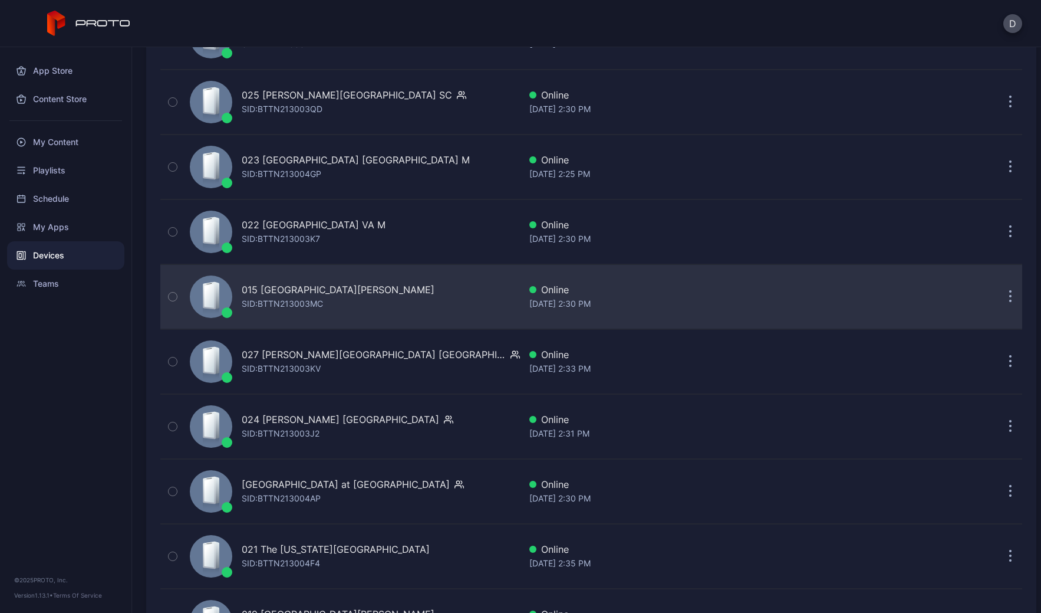
scroll to position [1506, 0]
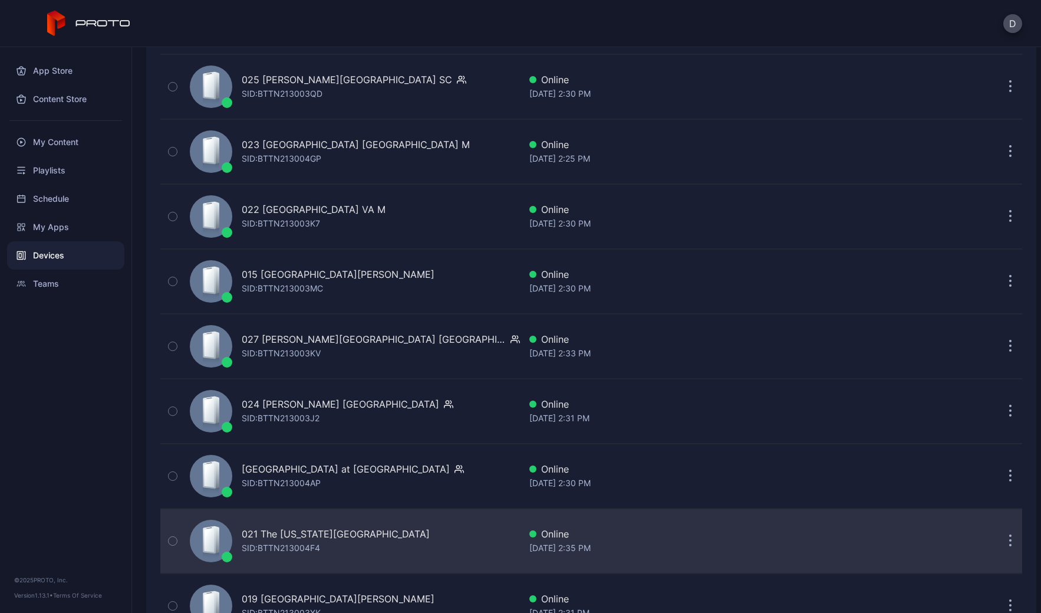
click at [409, 548] on div "021 The [US_STATE][GEOGRAPHIC_DATA] SID: BTTN213004F4" at bounding box center [352, 540] width 335 height 59
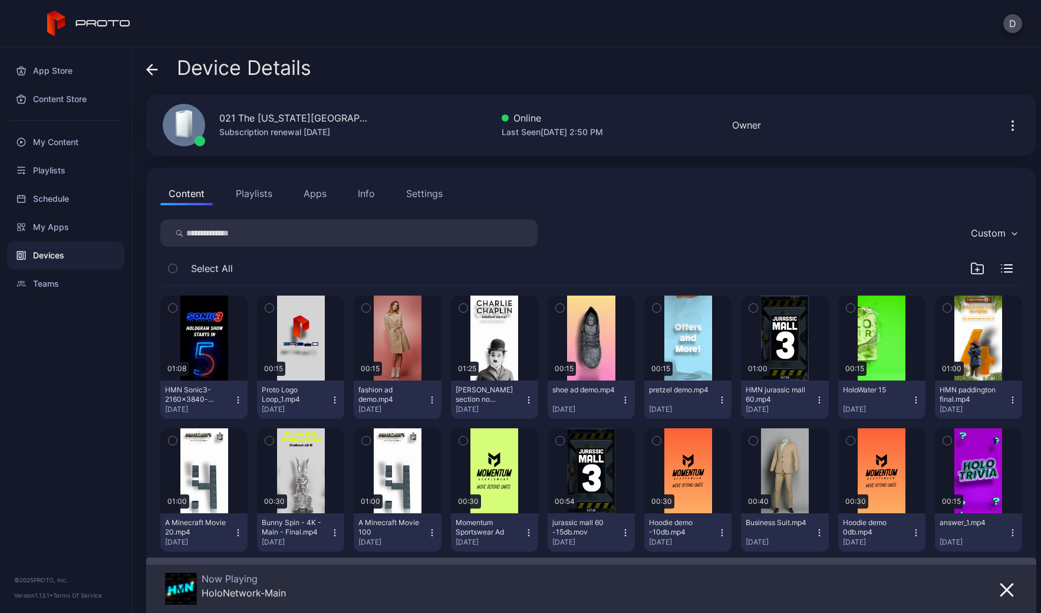
click at [154, 70] on icon at bounding box center [152, 70] width 12 height 12
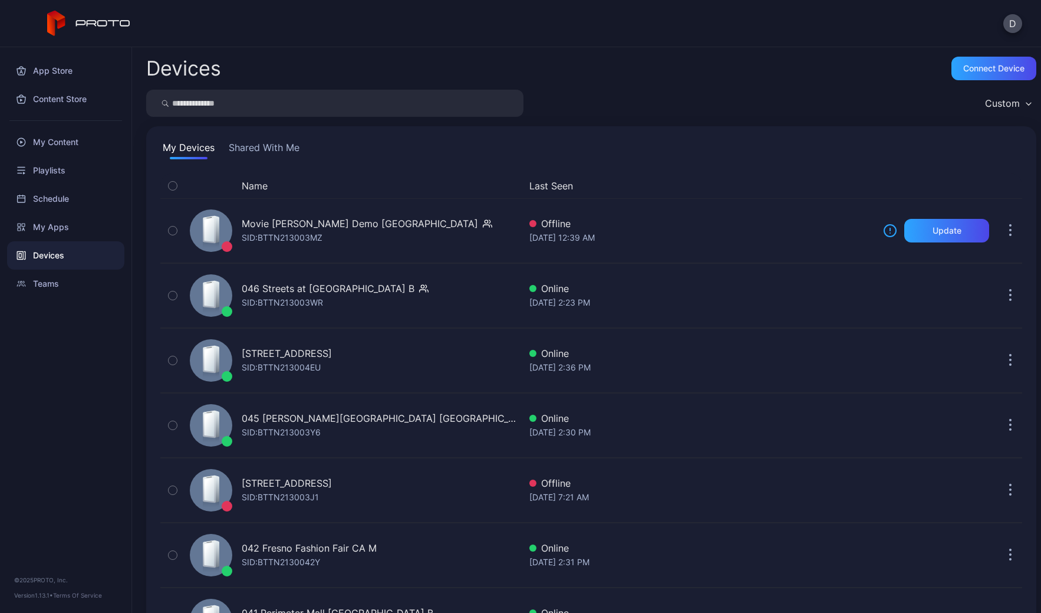
scroll to position [1506, 0]
